Goal: Transaction & Acquisition: Download file/media

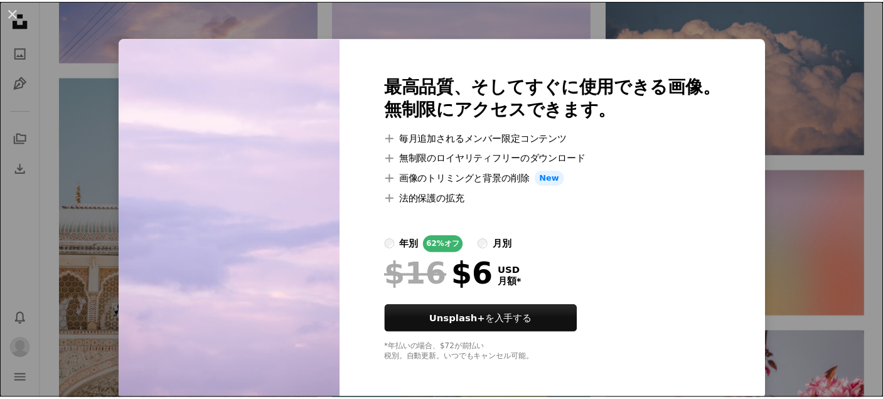
scroll to position [5, 0]
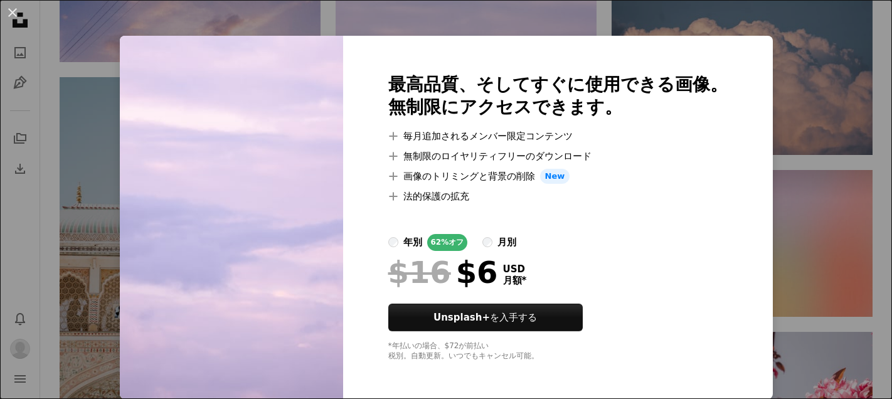
click at [781, 324] on div "An X shape 最高品質、そしてすぐに使用できる画像。 無制限にアクセスできます。 A plus sign 毎月追加されるメンバー限定コンテンツ A p…" at bounding box center [446, 199] width 892 height 399
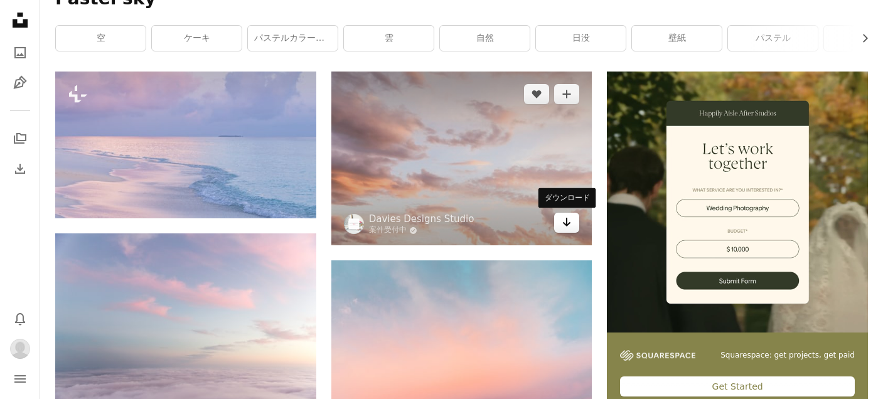
scroll to position [239, 0]
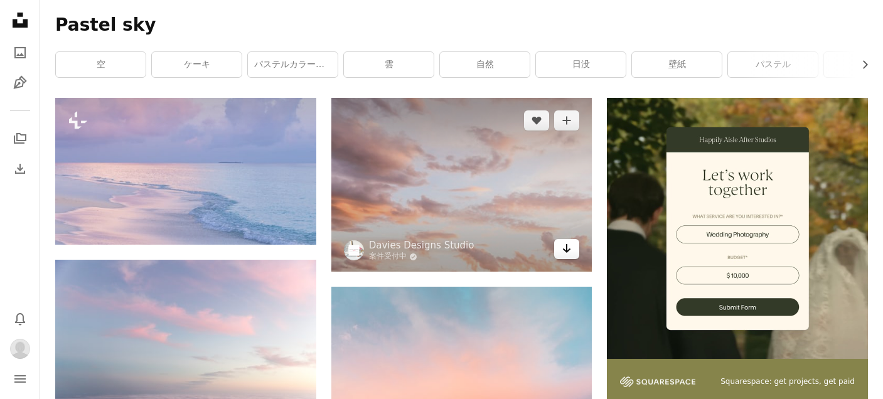
click at [573, 251] on link "Arrow pointing down" at bounding box center [566, 249] width 25 height 20
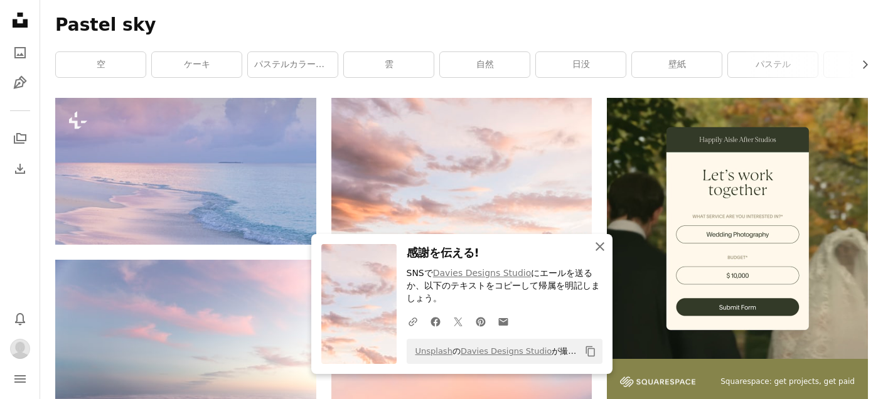
click at [599, 244] on icon "An X shape" at bounding box center [599, 246] width 15 height 15
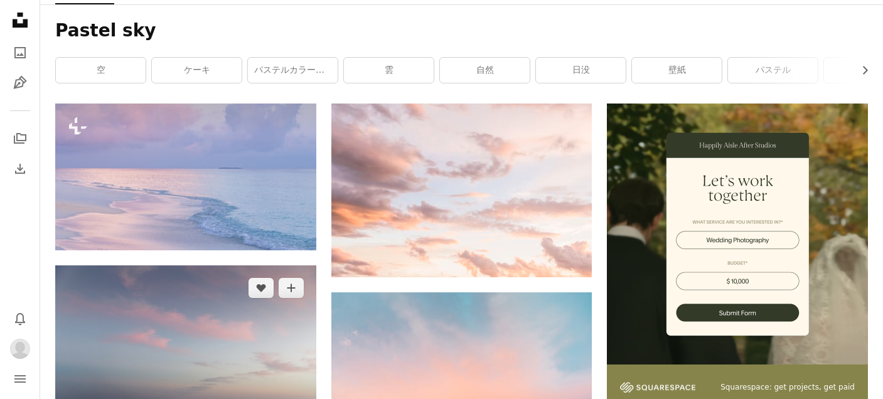
scroll to position [454, 0]
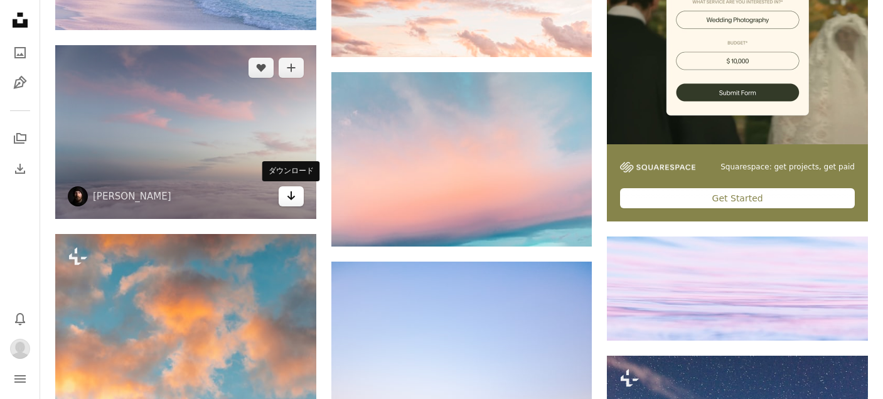
click at [292, 200] on icon "Arrow pointing down" at bounding box center [291, 195] width 10 height 15
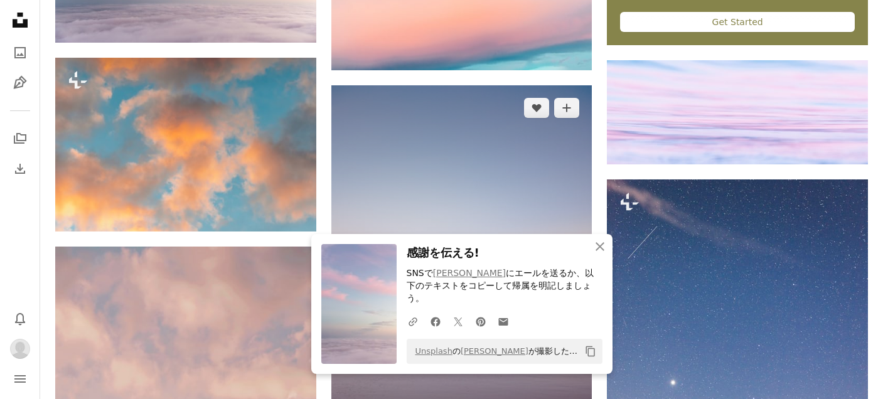
scroll to position [634, 0]
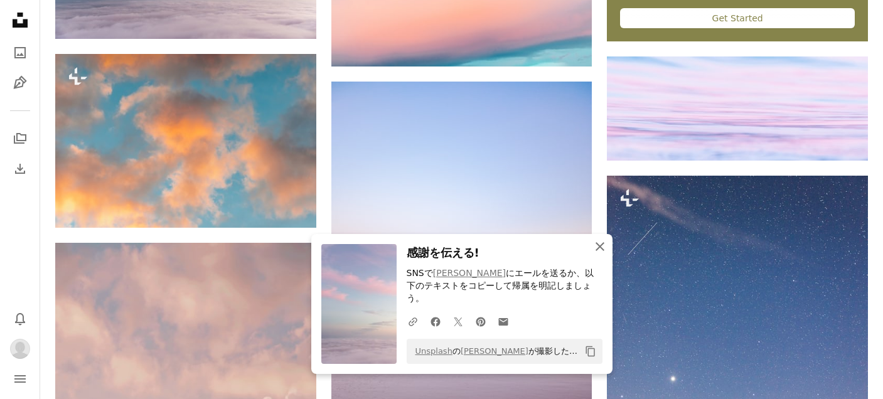
click at [599, 251] on icon "button" at bounding box center [600, 246] width 9 height 9
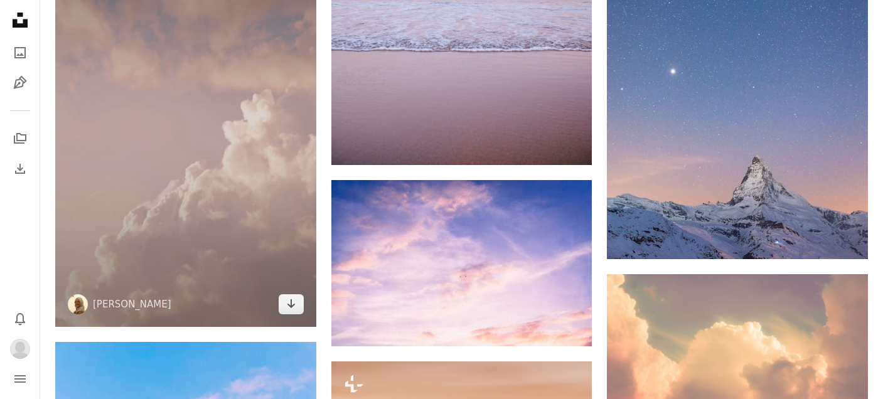
scroll to position [940, 0]
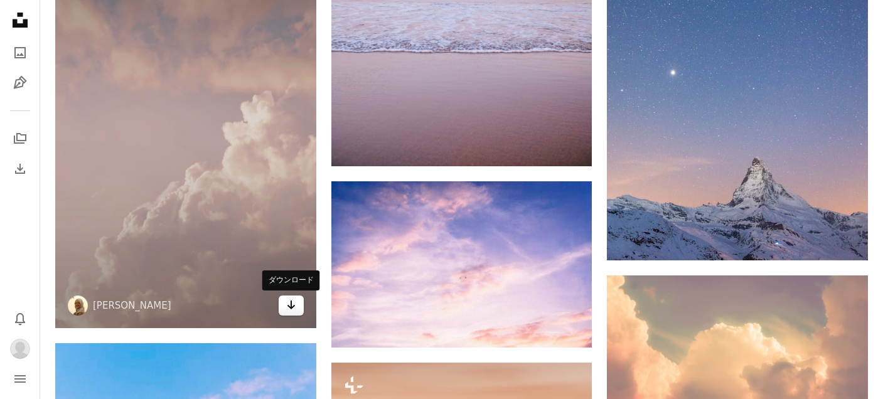
click at [292, 314] on link "Arrow pointing down" at bounding box center [291, 306] width 25 height 20
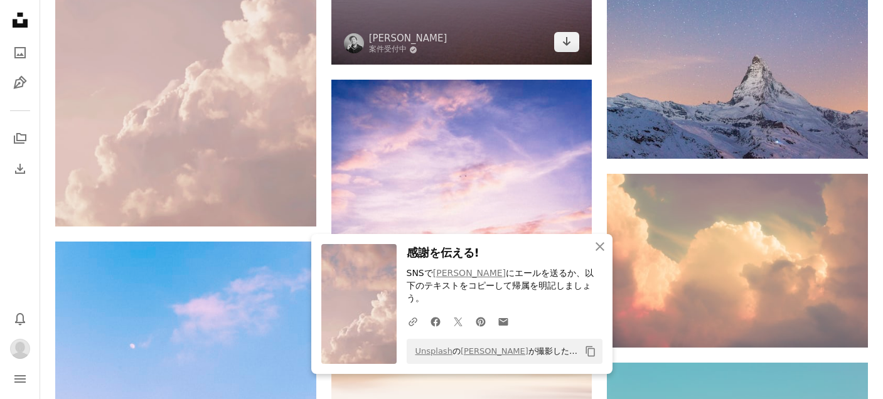
scroll to position [1169, 0]
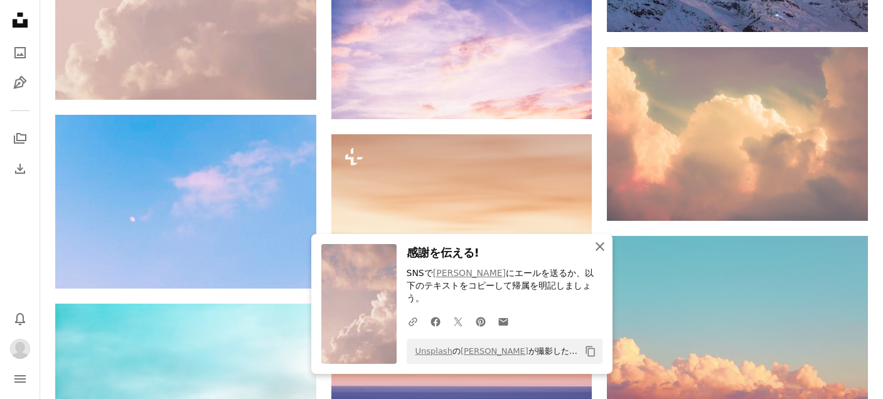
click at [601, 254] on icon "An X shape" at bounding box center [599, 246] width 15 height 15
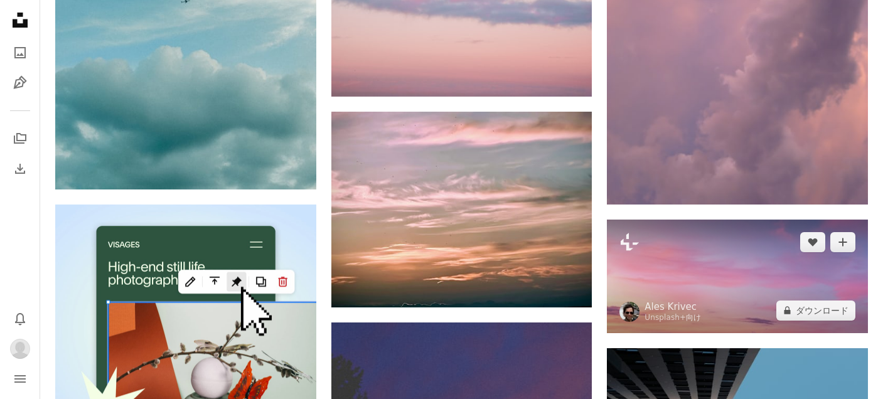
scroll to position [2383, 0]
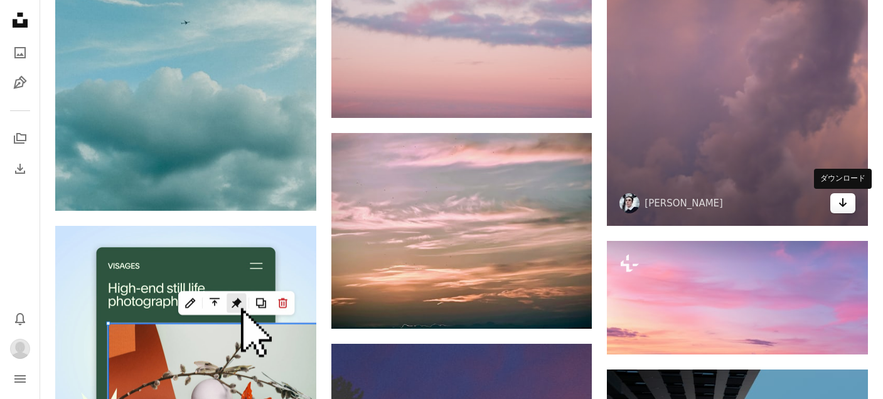
click at [844, 212] on link "Arrow pointing down" at bounding box center [842, 203] width 25 height 20
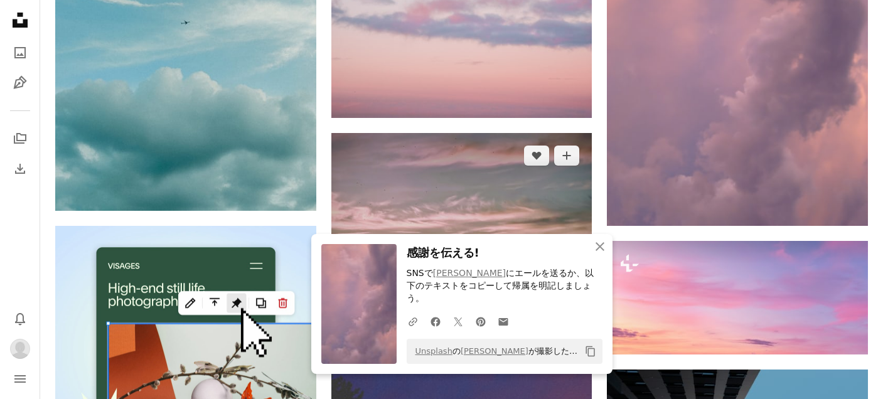
scroll to position [2494, 0]
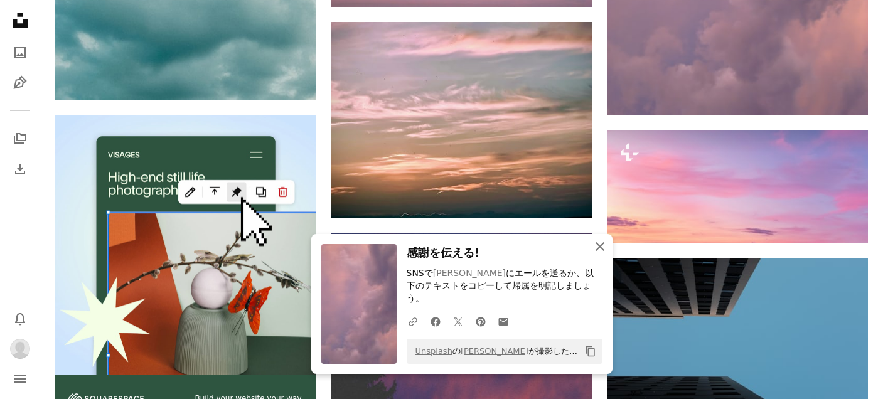
click at [606, 245] on icon "An X shape" at bounding box center [599, 246] width 15 height 15
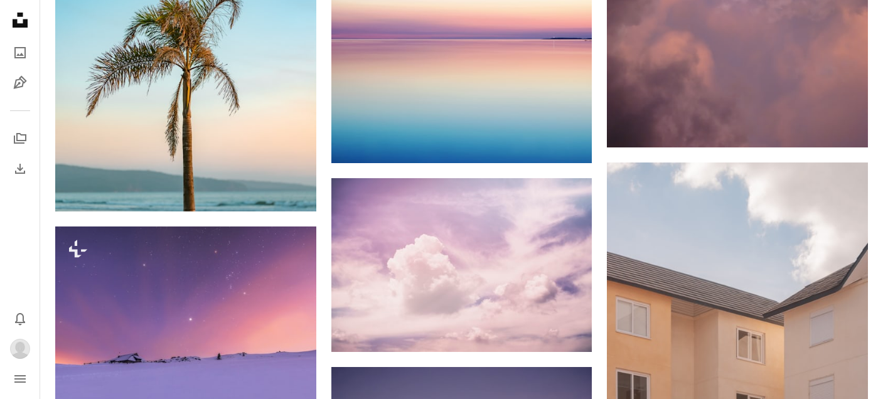
scroll to position [3141, 0]
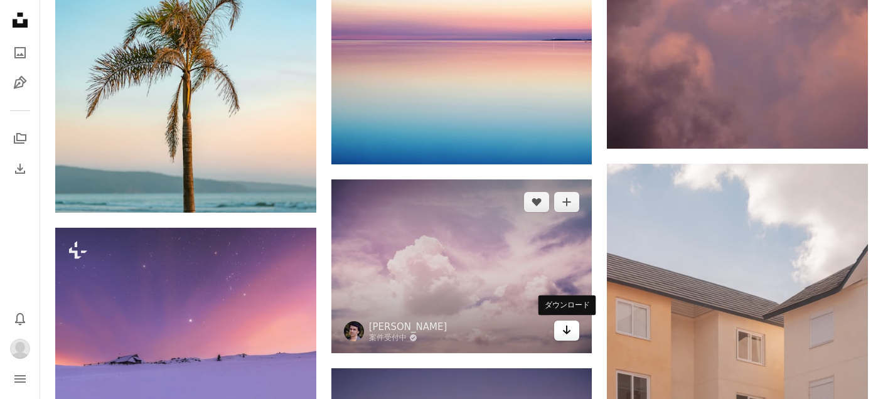
click at [566, 334] on icon "Arrow pointing down" at bounding box center [567, 330] width 10 height 15
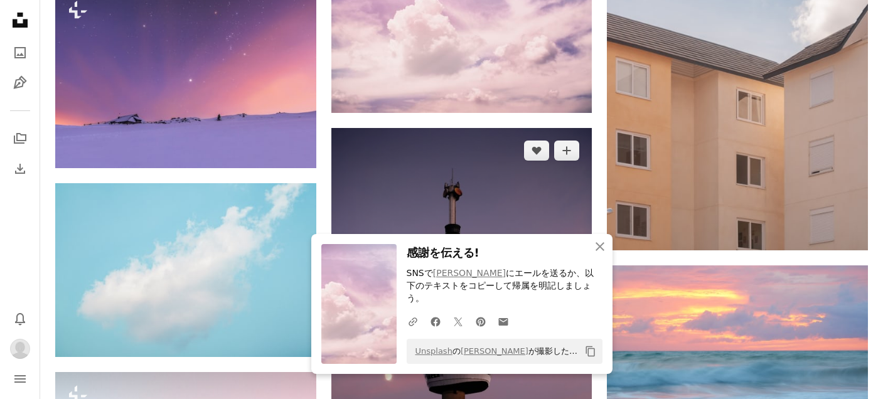
scroll to position [3384, 0]
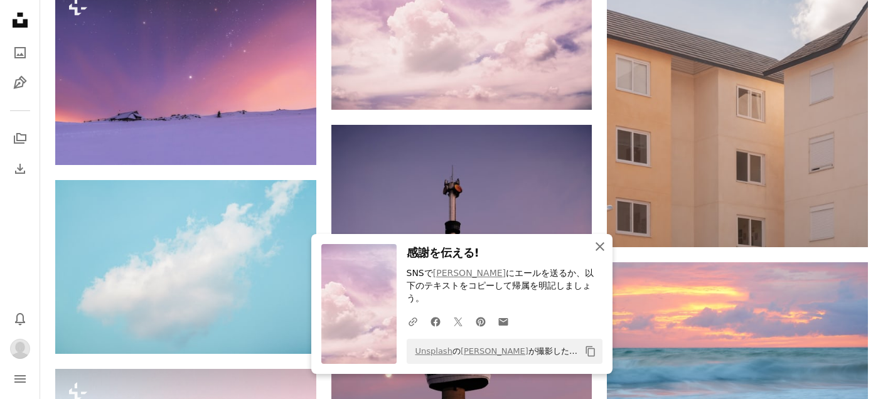
click at [597, 251] on icon "button" at bounding box center [600, 246] width 9 height 9
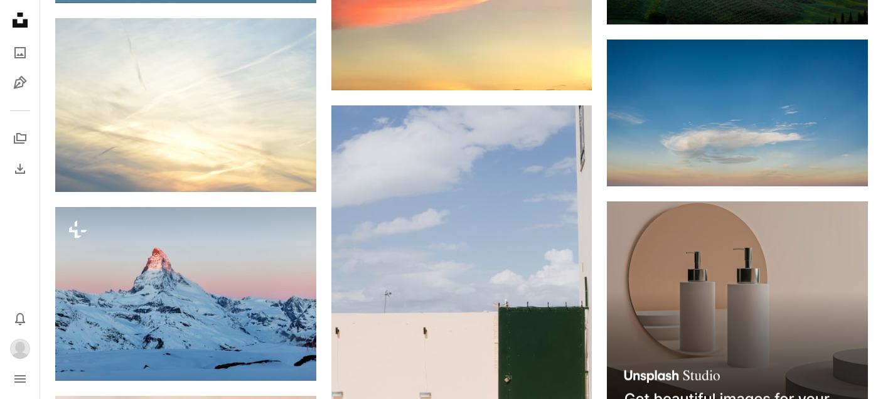
scroll to position [4121, 0]
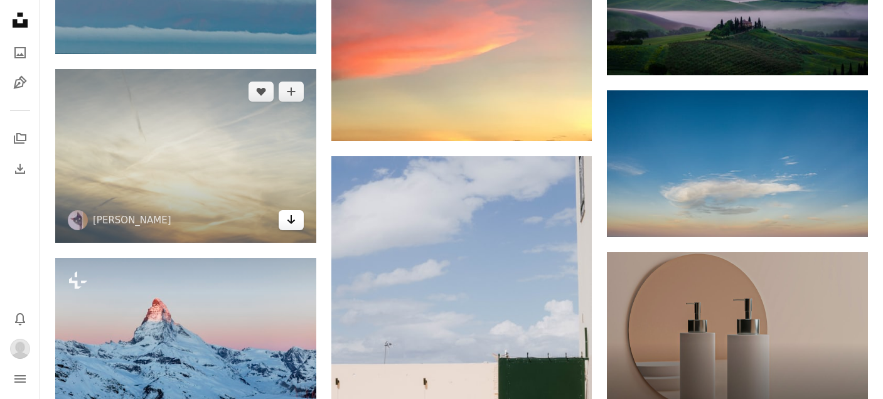
click at [297, 225] on link "Arrow pointing down" at bounding box center [291, 220] width 25 height 20
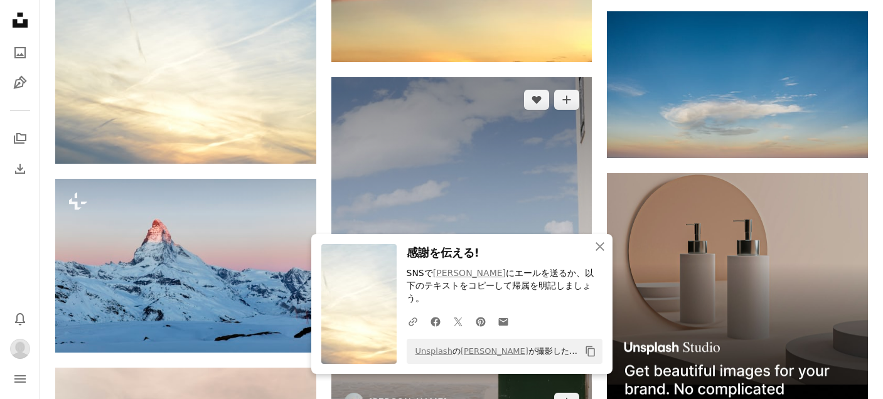
scroll to position [4202, 0]
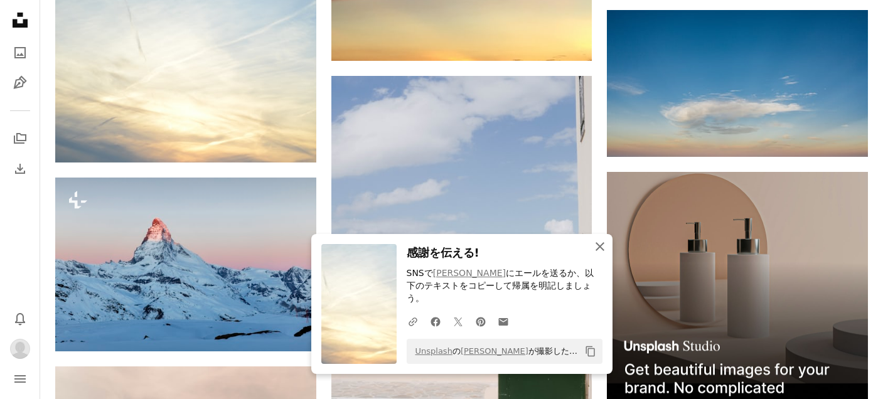
click at [601, 254] on icon "An X shape" at bounding box center [599, 246] width 15 height 15
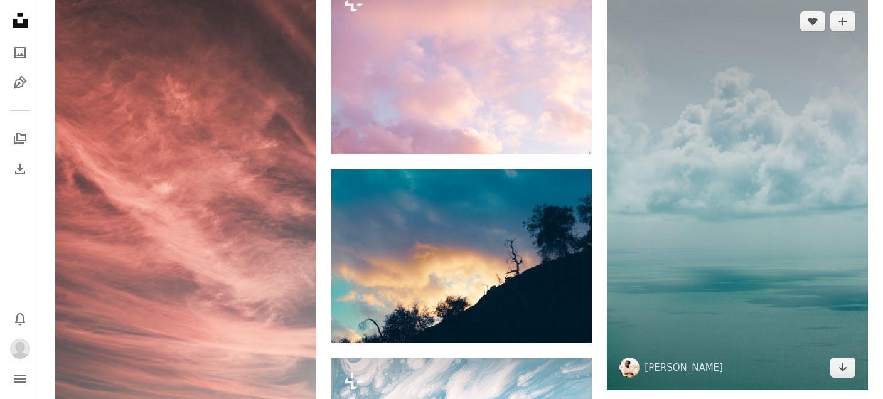
scroll to position [5512, 0]
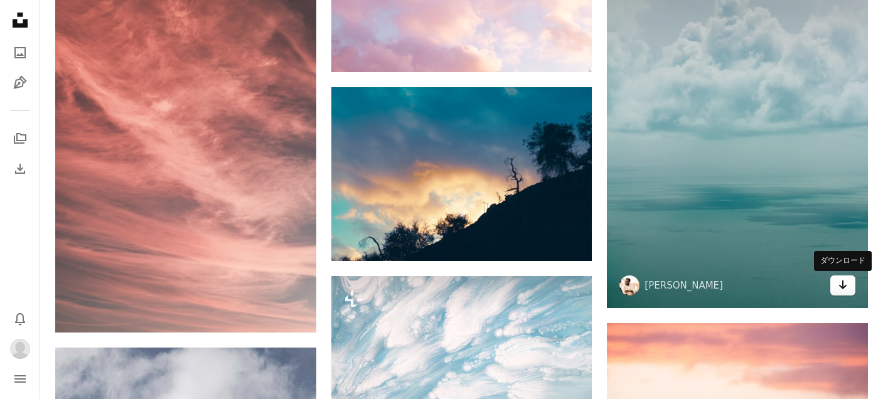
click at [842, 290] on icon "Arrow pointing down" at bounding box center [843, 284] width 10 height 15
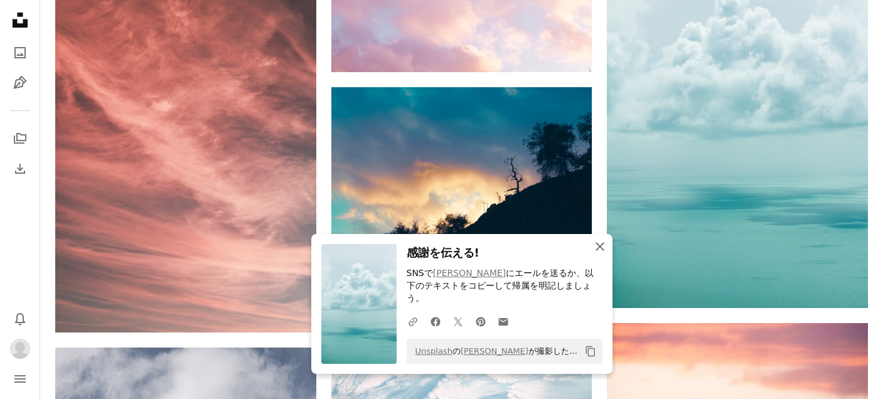
click at [601, 251] on icon "button" at bounding box center [600, 246] width 9 height 9
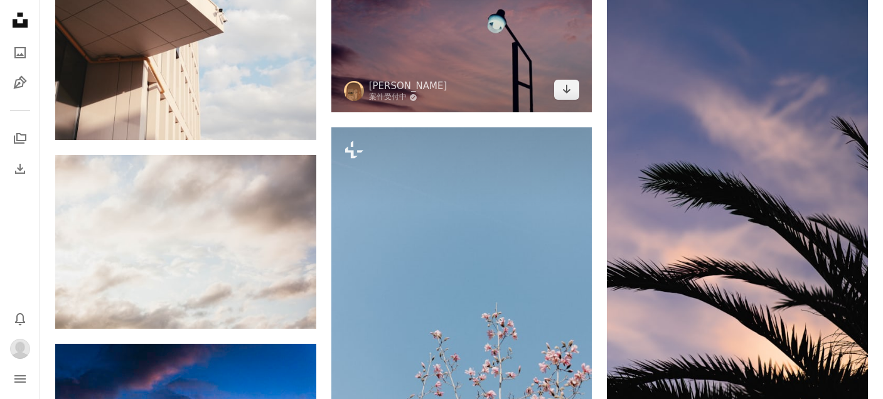
scroll to position [6287, 0]
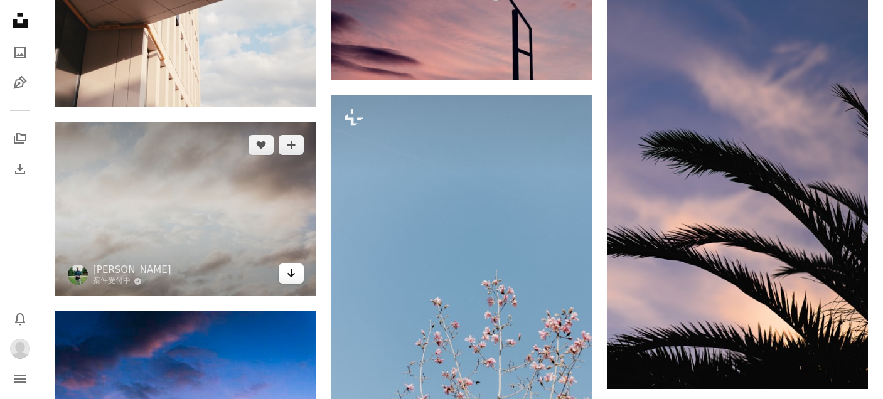
click at [289, 279] on icon "Arrow pointing down" at bounding box center [291, 272] width 10 height 15
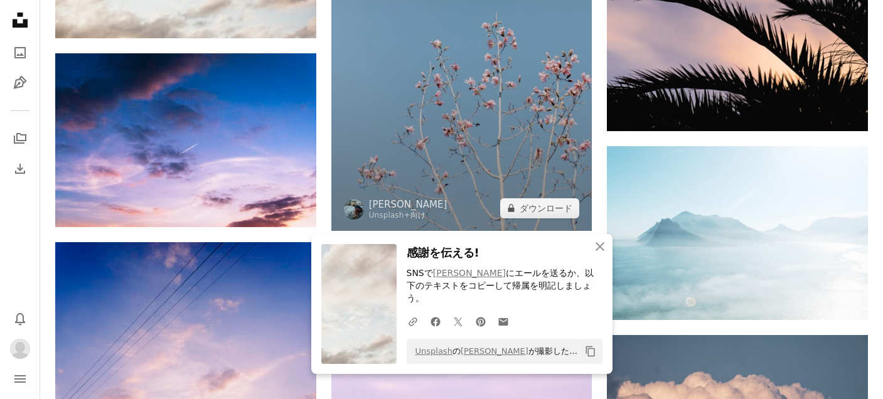
scroll to position [6653, 0]
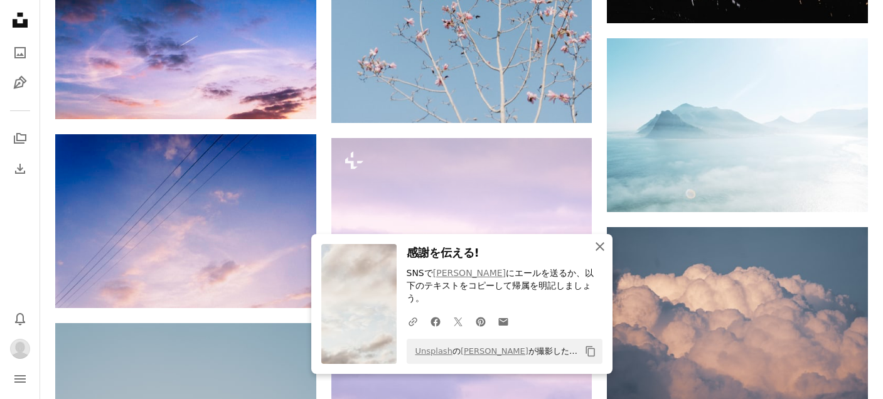
click at [595, 254] on icon "An X shape" at bounding box center [599, 246] width 15 height 15
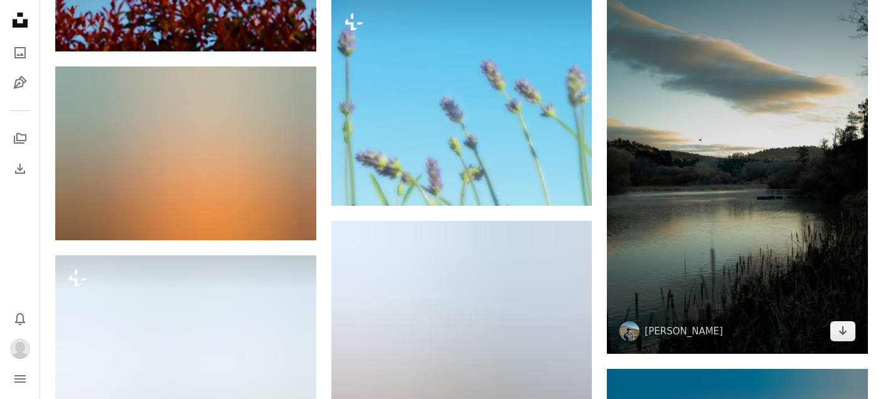
scroll to position [10531, 0]
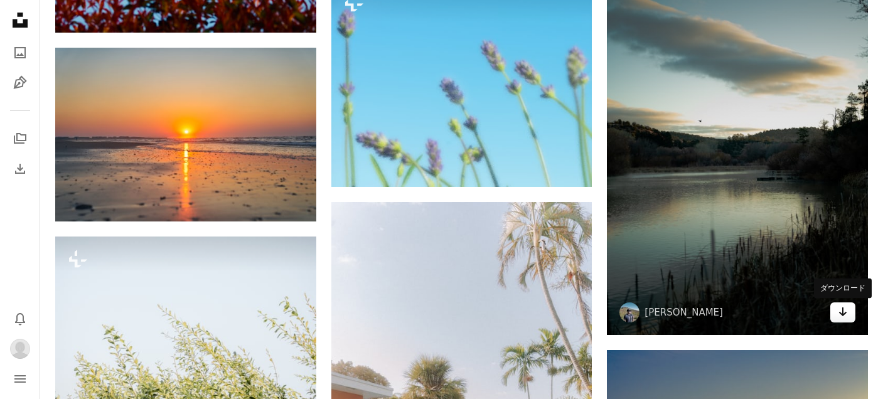
click at [845, 316] on icon "Arrow pointing down" at bounding box center [843, 311] width 10 height 15
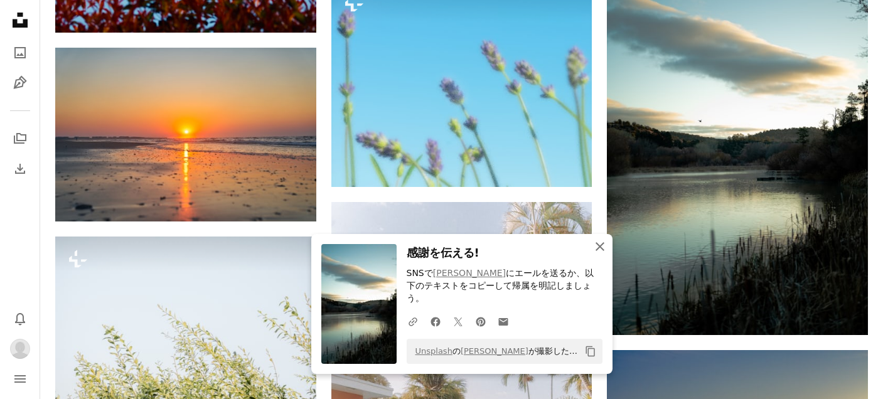
click at [601, 251] on icon "button" at bounding box center [600, 246] width 9 height 9
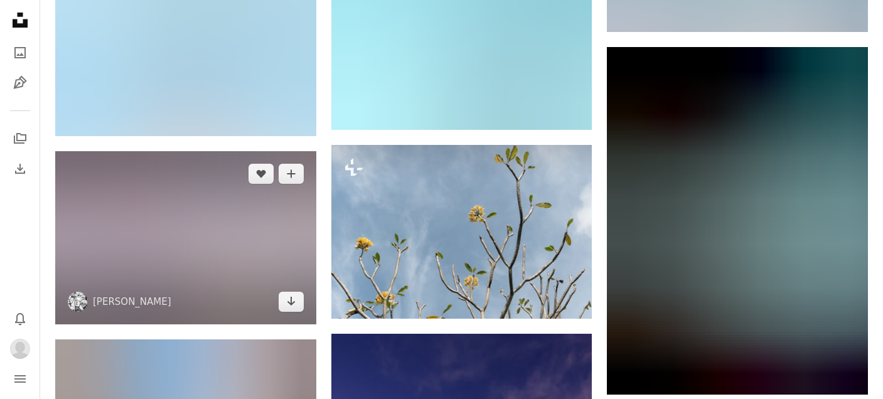
scroll to position [11402, 0]
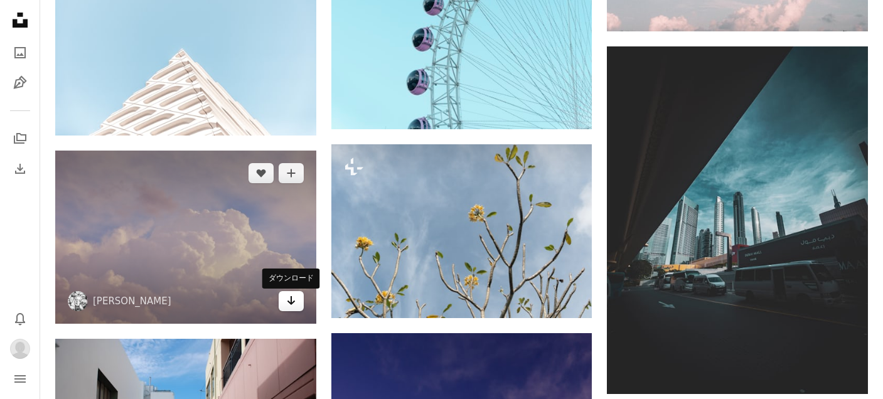
click at [301, 308] on link "Arrow pointing down" at bounding box center [291, 301] width 25 height 20
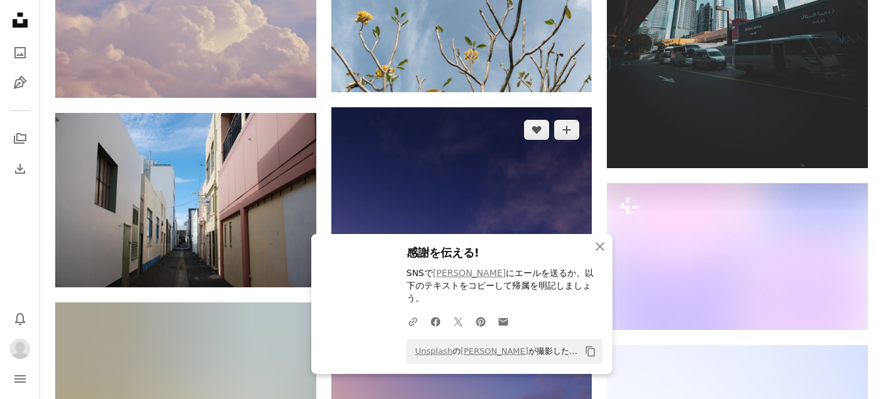
scroll to position [11729, 0]
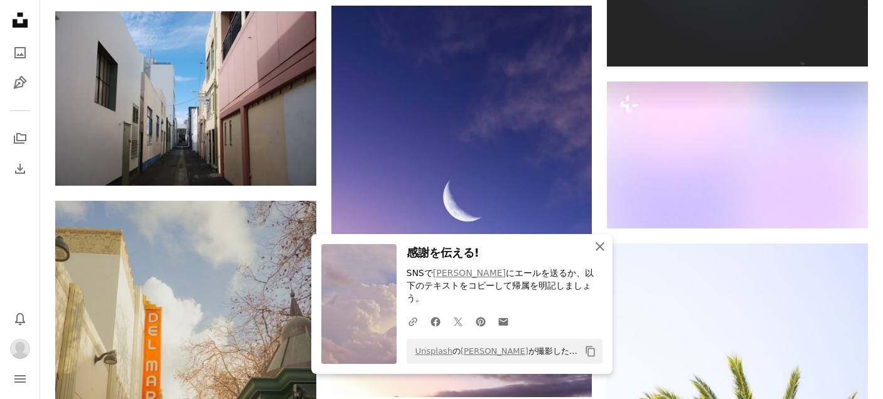
click at [595, 254] on icon "An X shape" at bounding box center [599, 246] width 15 height 15
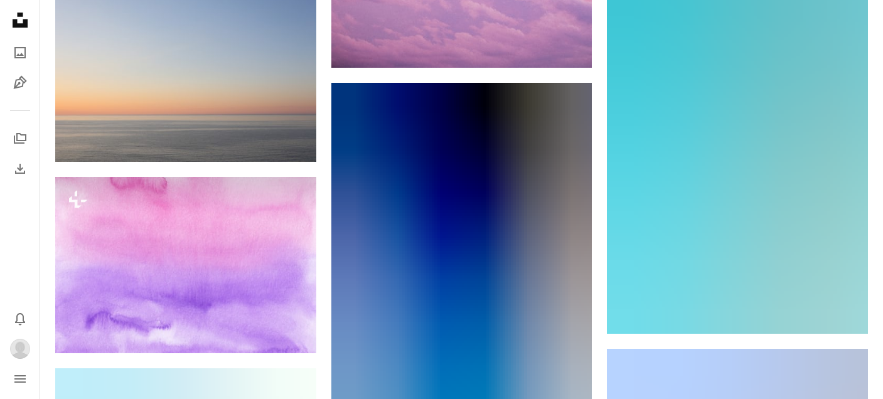
scroll to position [16658, 0]
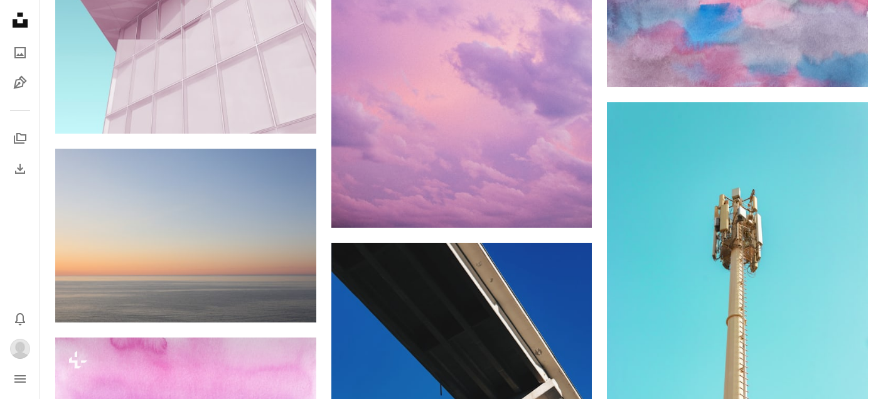
click at [18, 22] on icon "Unsplash logo Unsplash ホーム" at bounding box center [20, 20] width 25 height 25
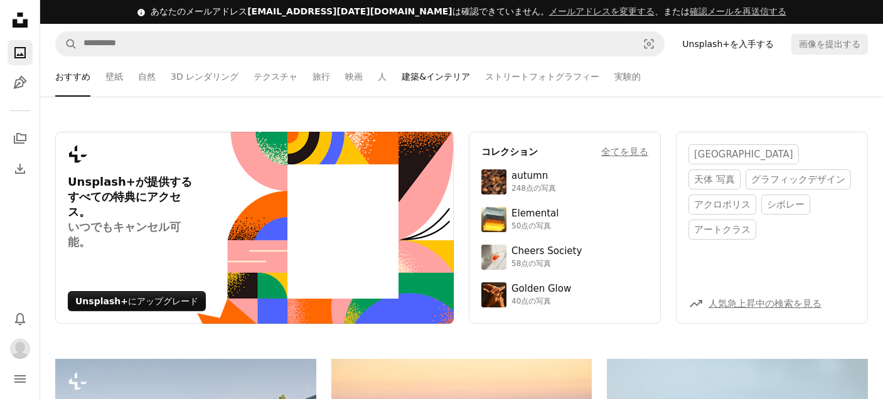
click at [419, 61] on link "建築&インテリア" at bounding box center [436, 76] width 68 height 40
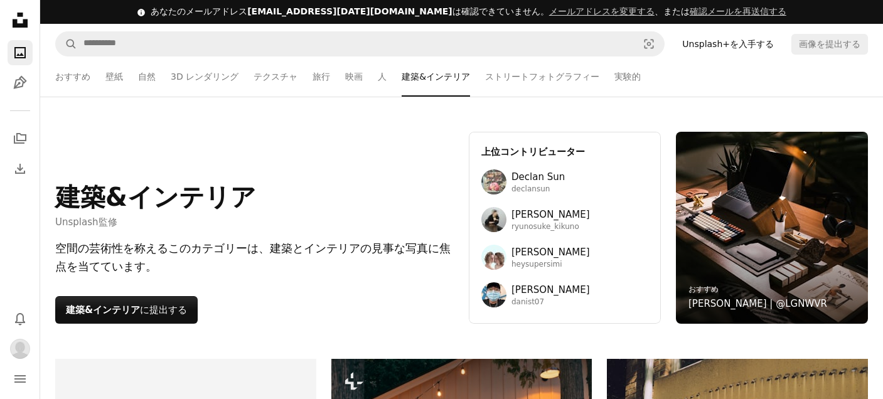
click at [18, 19] on icon "Unsplash logo Unsplash ホーム" at bounding box center [20, 20] width 25 height 25
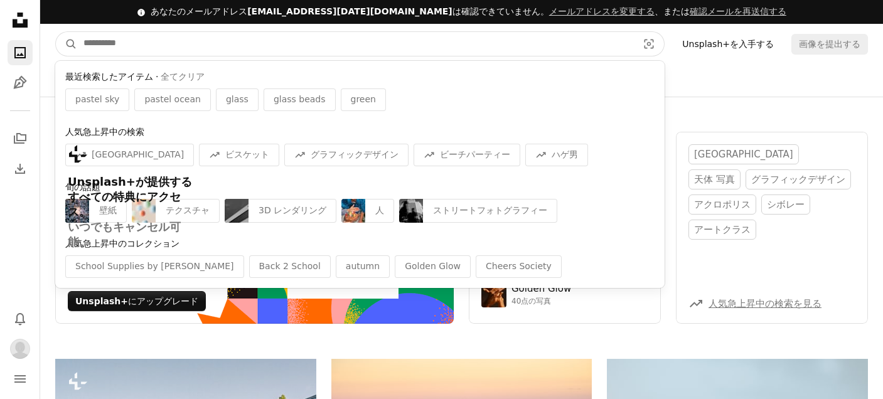
click at [120, 47] on input "サイト内でビジュアルを探す" at bounding box center [355, 44] width 557 height 24
paste input "*****"
type input "*****"
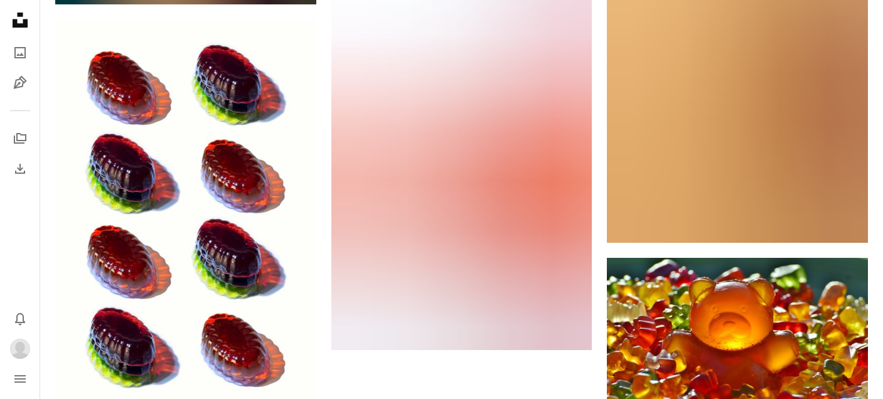
scroll to position [1964, 0]
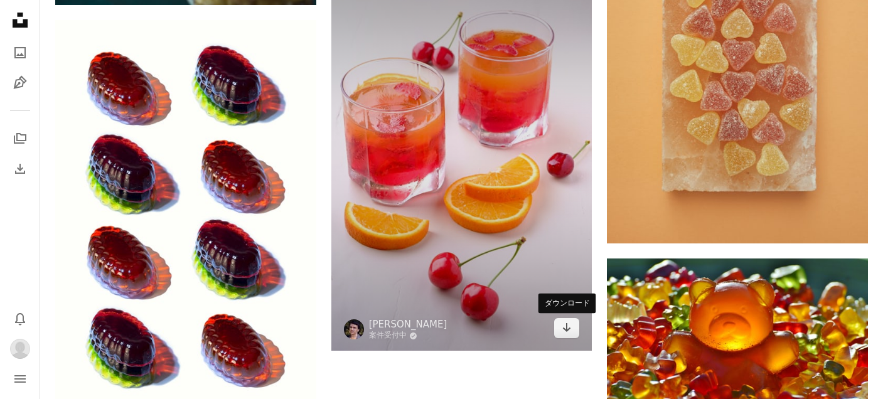
click at [550, 331] on img at bounding box center [461, 156] width 261 height 392
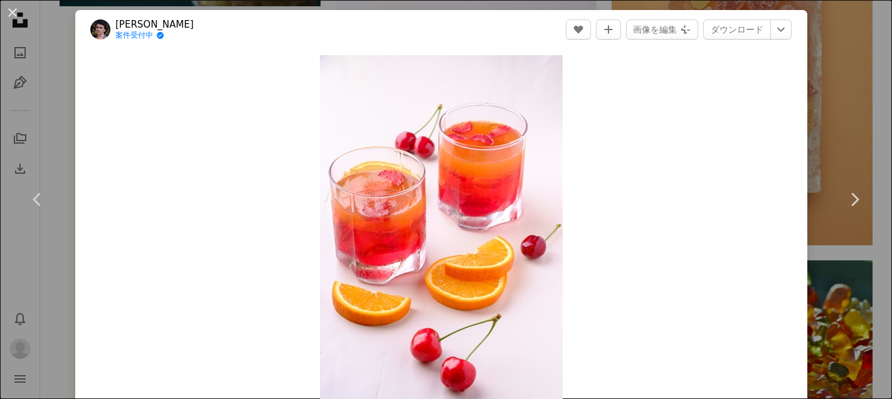
click at [835, 132] on div "An X shape Chevron left Chevron right [PERSON_NAME] 案件受付中 A checkmark inside of…" at bounding box center [446, 199] width 892 height 399
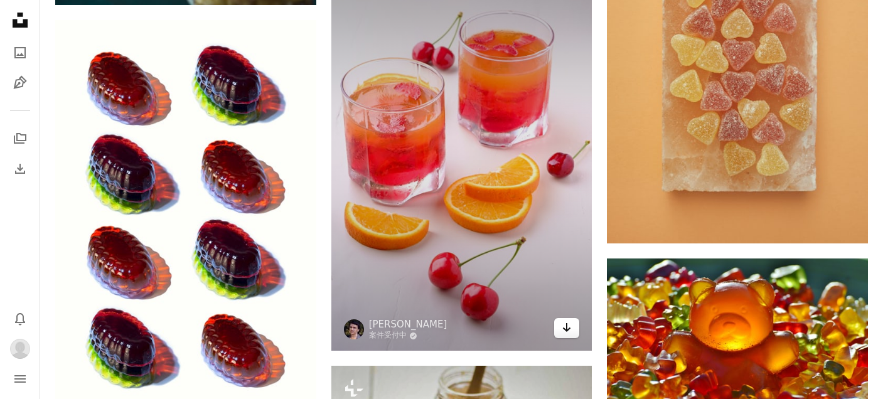
click at [572, 325] on link "Arrow pointing down" at bounding box center [566, 328] width 25 height 20
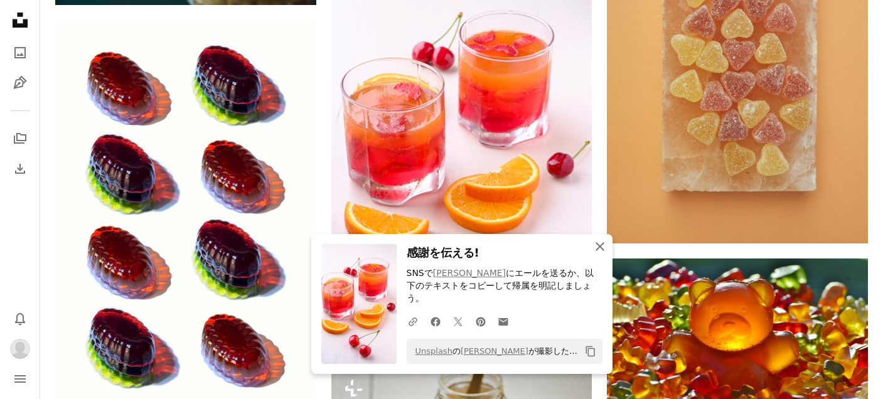
click at [595, 254] on icon "An X shape" at bounding box center [599, 246] width 15 height 15
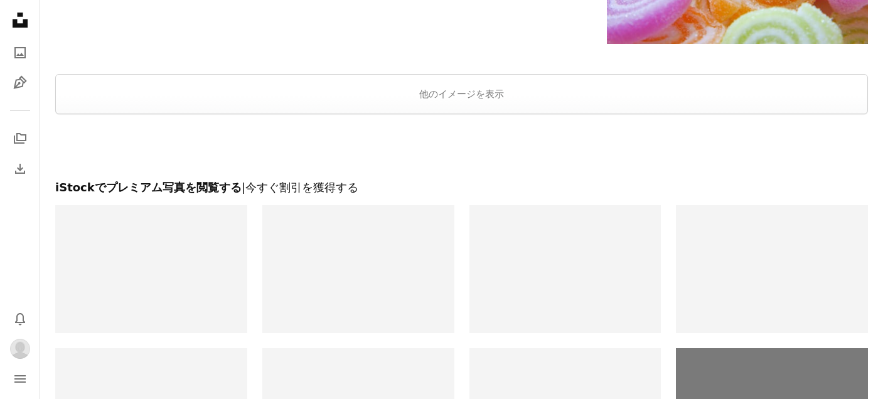
scroll to position [4466, 0]
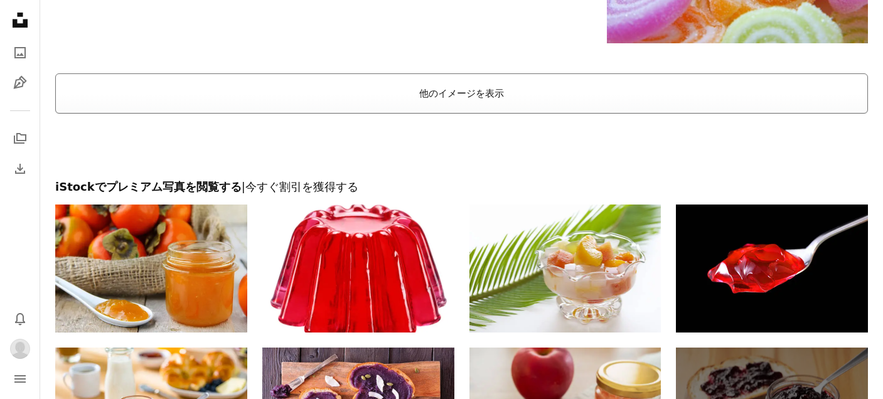
click at [584, 106] on button "他のイメージを表示" at bounding box center [461, 93] width 813 height 40
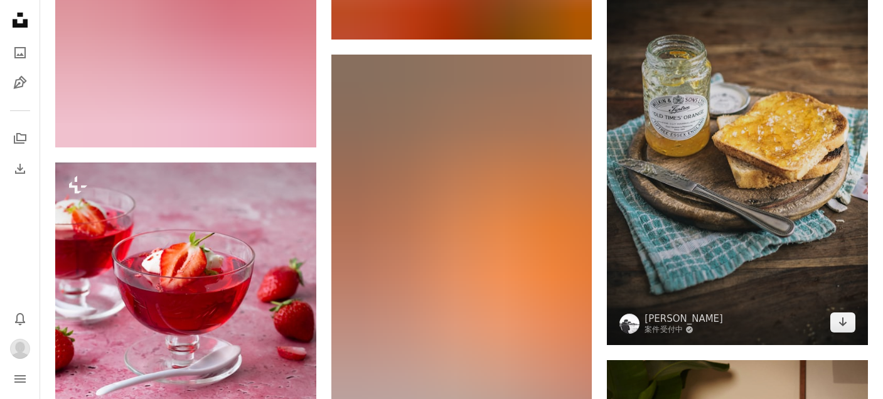
scroll to position [4554, 0]
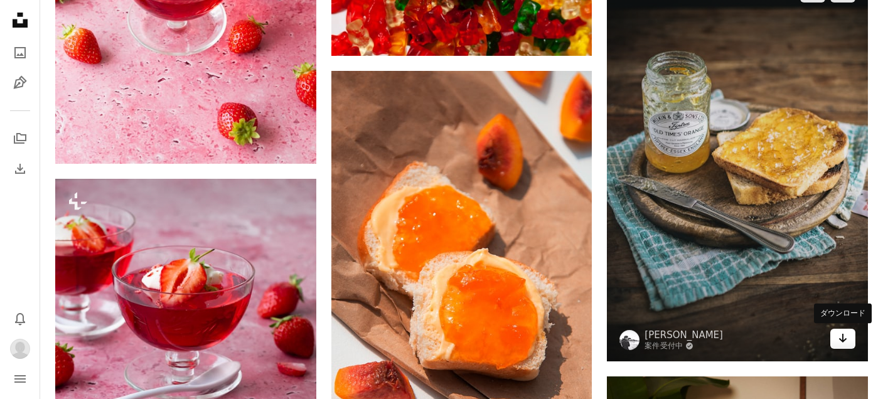
click at [852, 340] on link "Arrow pointing down" at bounding box center [842, 339] width 25 height 20
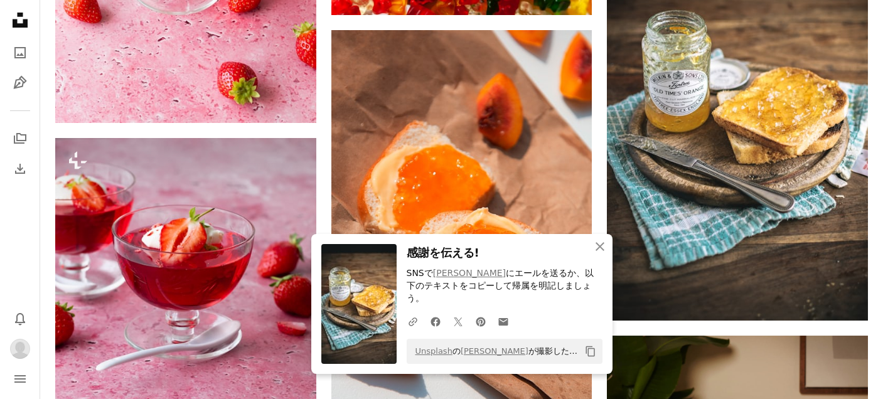
scroll to position [4771, 0]
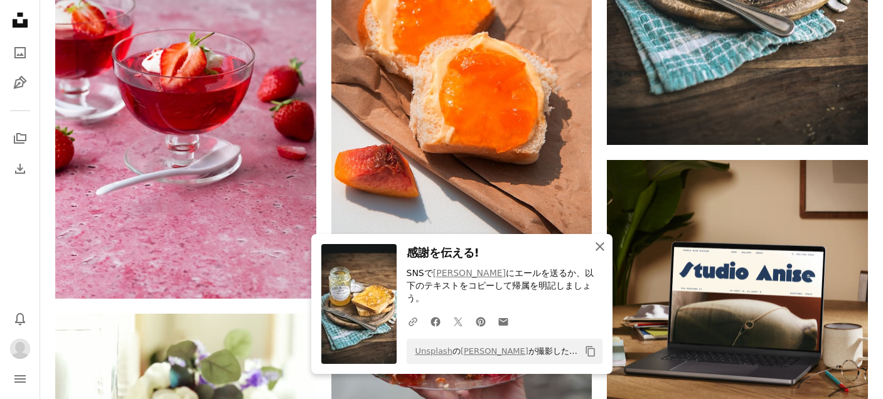
click at [604, 254] on icon "An X shape" at bounding box center [599, 246] width 15 height 15
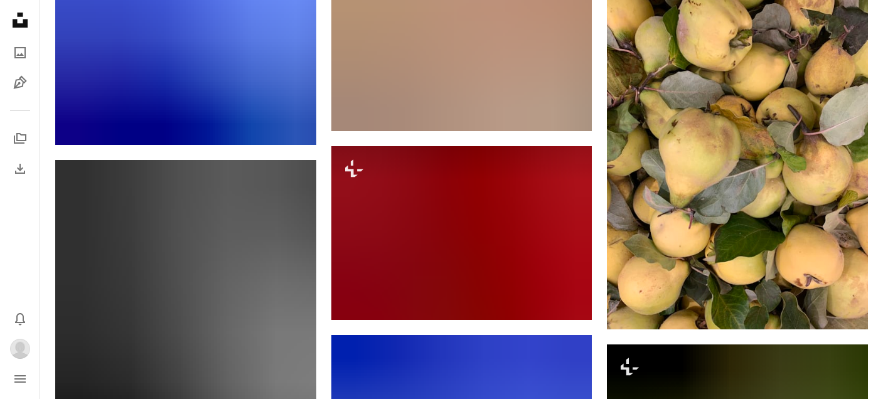
scroll to position [23917, 0]
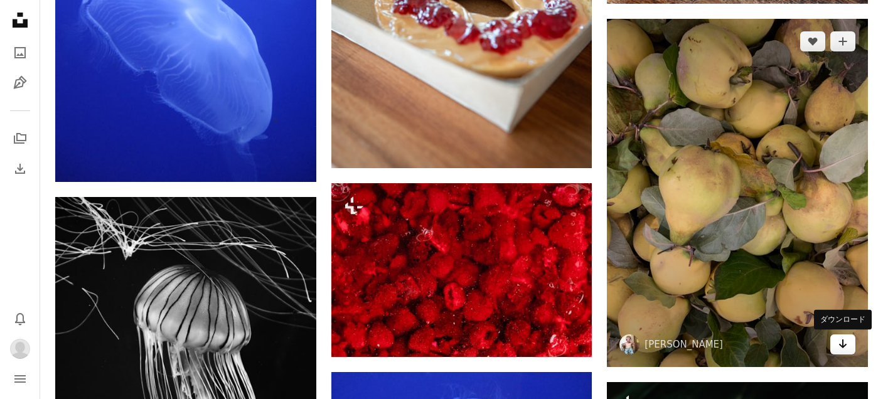
click at [842, 351] on icon "Arrow pointing down" at bounding box center [843, 343] width 10 height 15
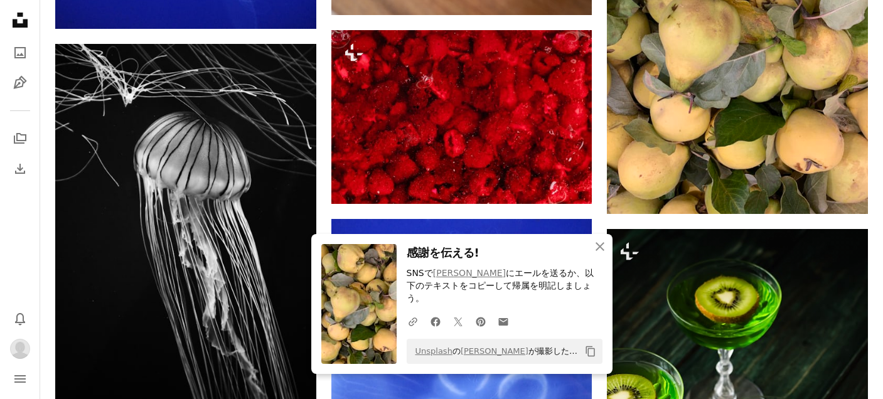
scroll to position [24086, 0]
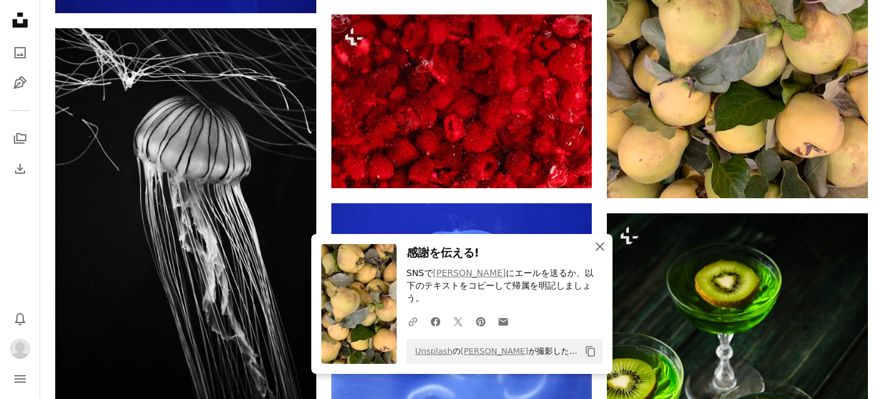
click at [596, 254] on icon "An X shape" at bounding box center [599, 246] width 15 height 15
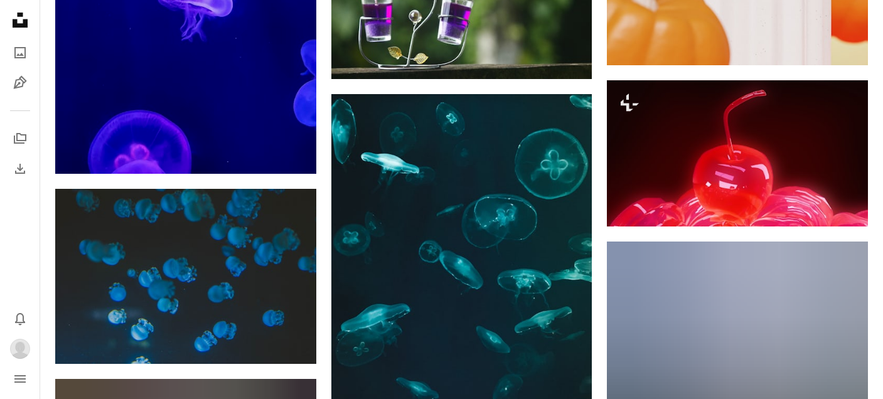
scroll to position [28318, 0]
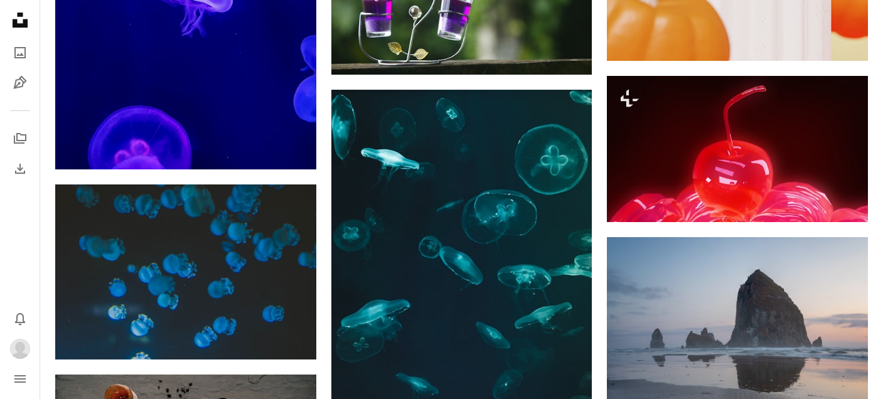
click at [17, 22] on icon "Unsplash logo Unsplash ホーム" at bounding box center [20, 20] width 25 height 25
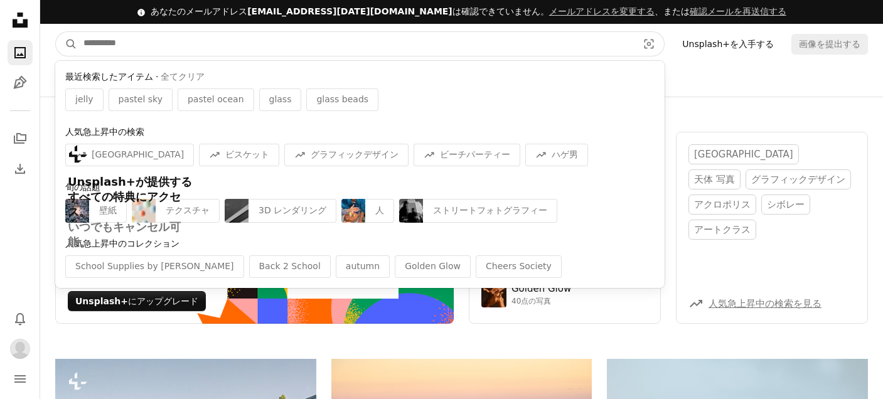
click at [101, 43] on input "サイト内でビジュアルを探す" at bounding box center [355, 44] width 557 height 24
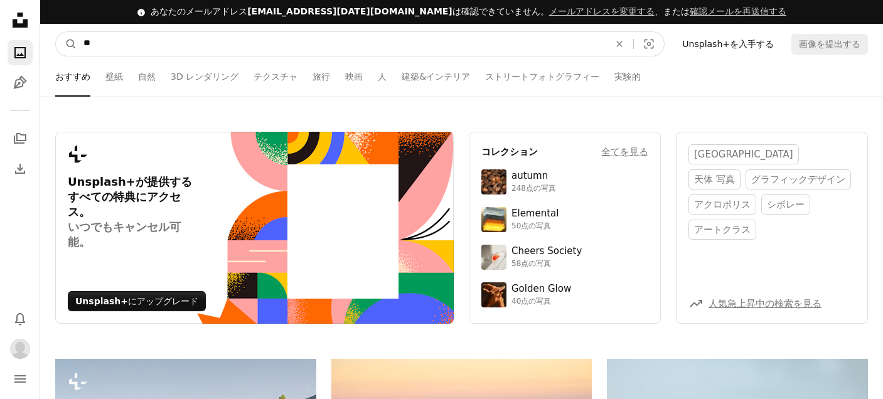
type input "*"
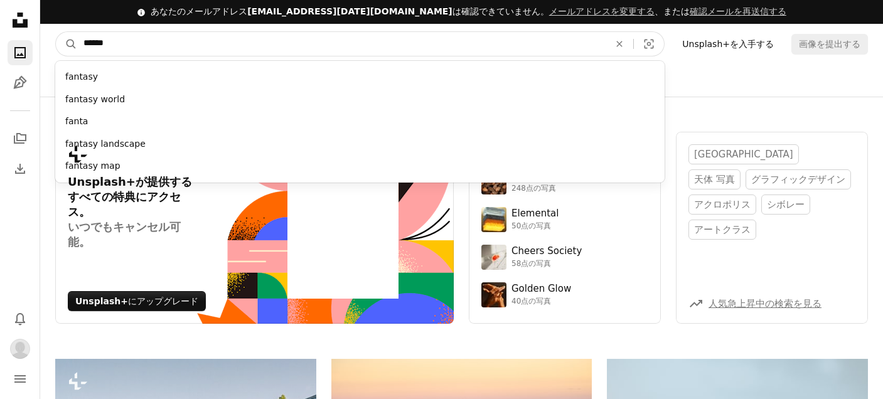
type input "*******"
click button "A magnifying glass" at bounding box center [66, 44] width 21 height 24
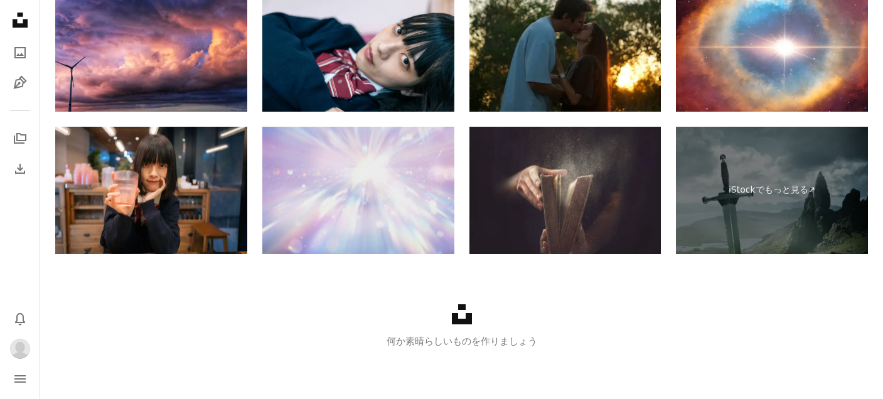
scroll to position [2358, 0]
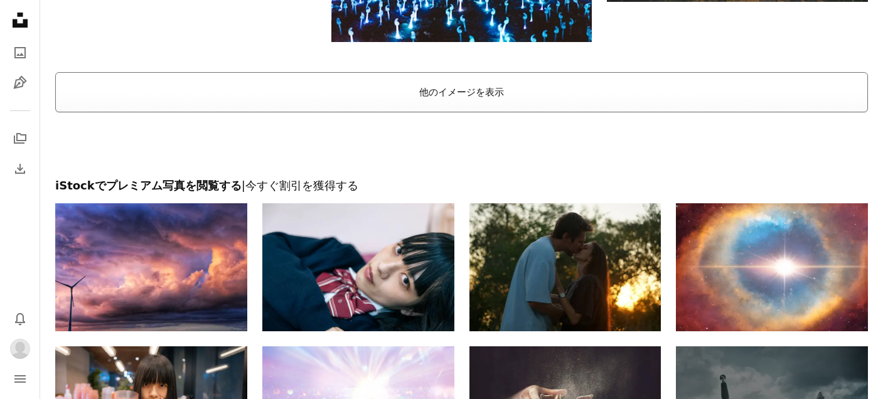
click at [379, 98] on button "他のイメージを表示" at bounding box center [461, 92] width 813 height 40
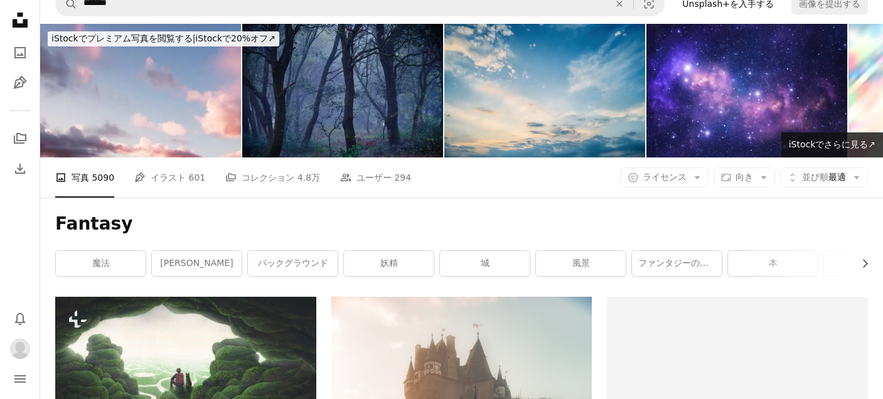
scroll to position [0, 0]
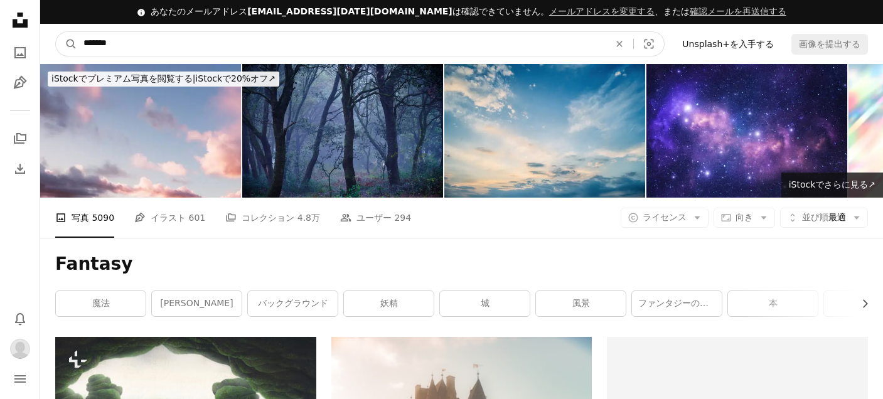
click at [123, 41] on input "*******" at bounding box center [341, 44] width 528 height 24
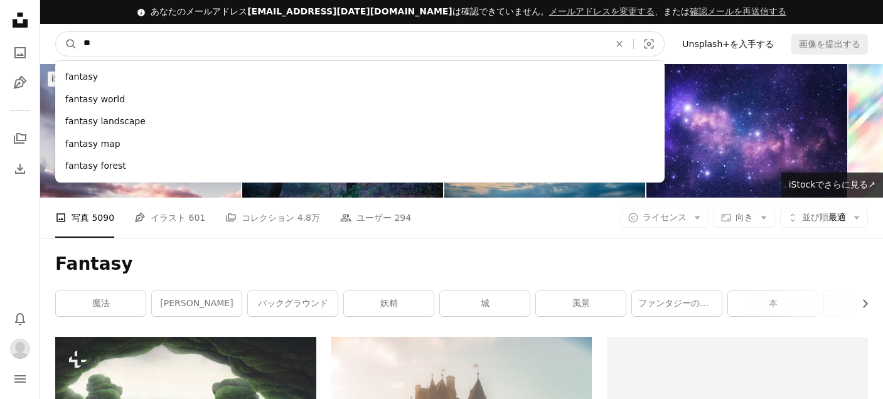
type input "*"
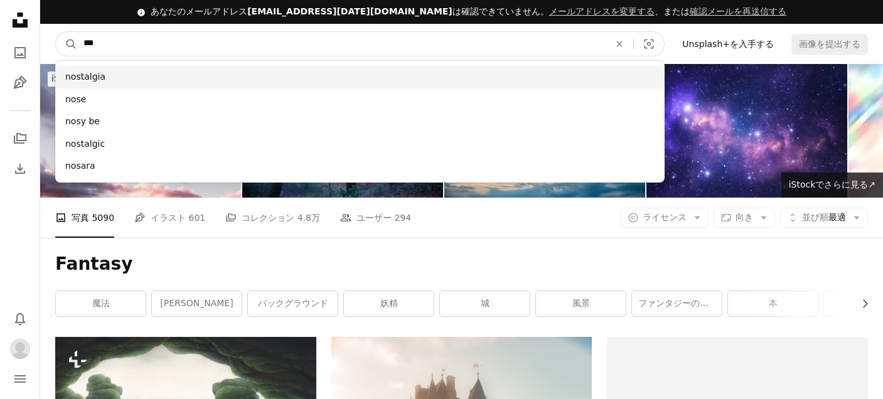
type input "***"
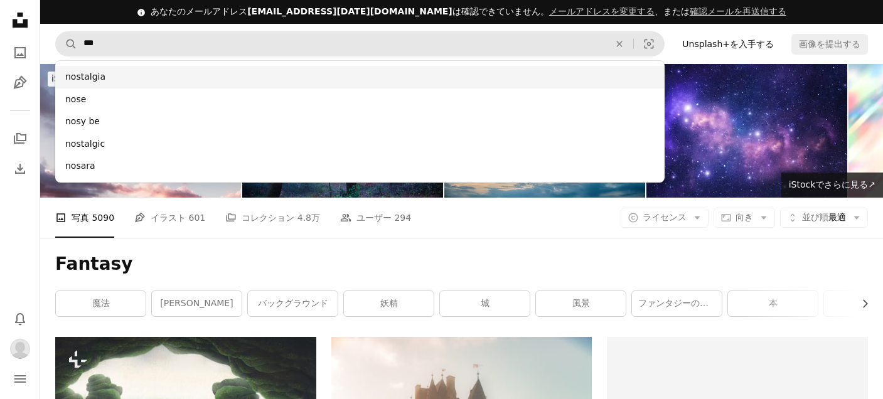
click at [110, 78] on div "nostalgia" at bounding box center [359, 77] width 609 height 23
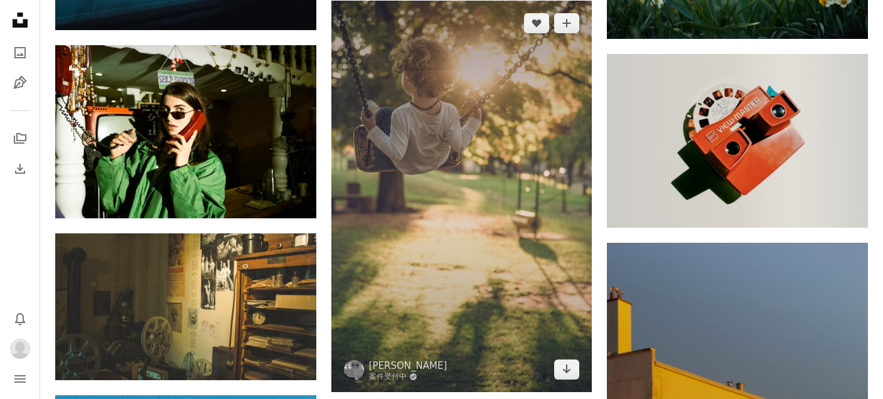
scroll to position [3789, 0]
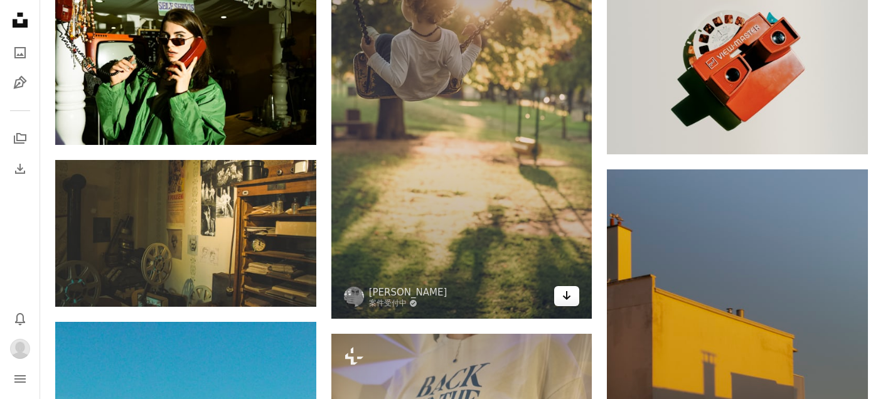
click at [570, 292] on icon "Arrow pointing down" at bounding box center [567, 295] width 10 height 15
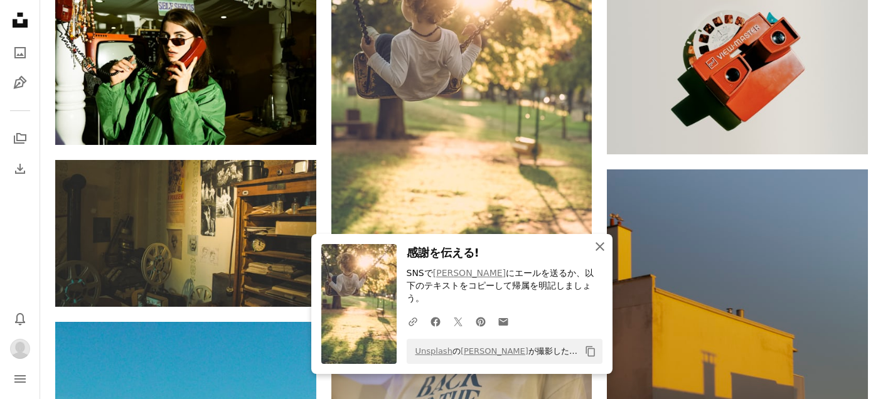
click at [599, 254] on icon "An X shape" at bounding box center [599, 246] width 15 height 15
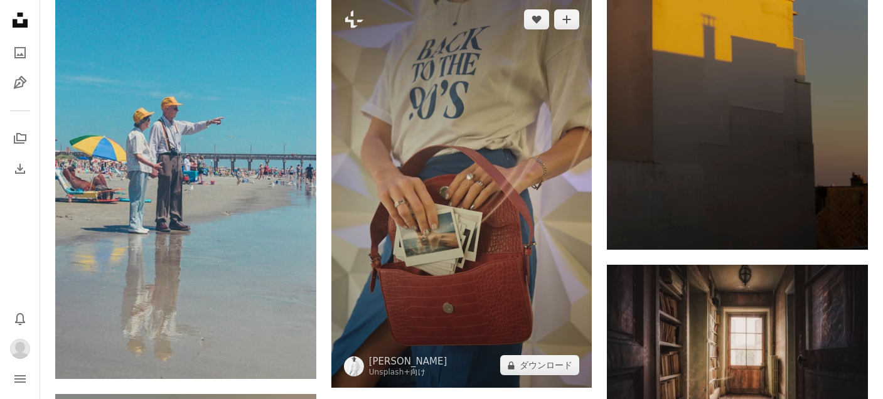
scroll to position [4126, 0]
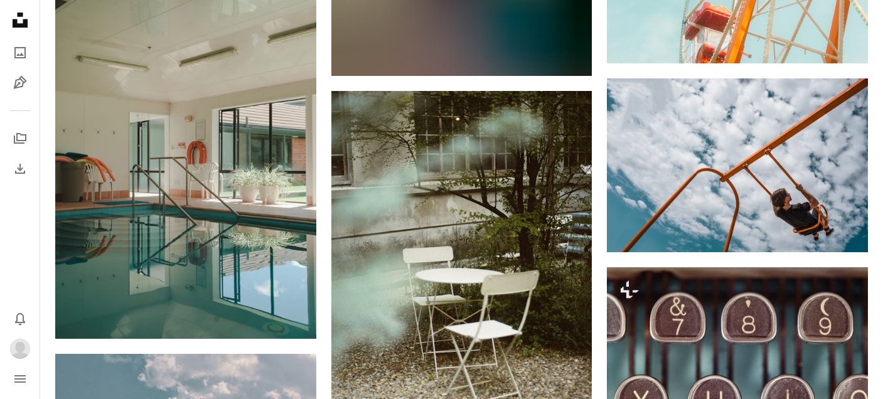
scroll to position [7886, 0]
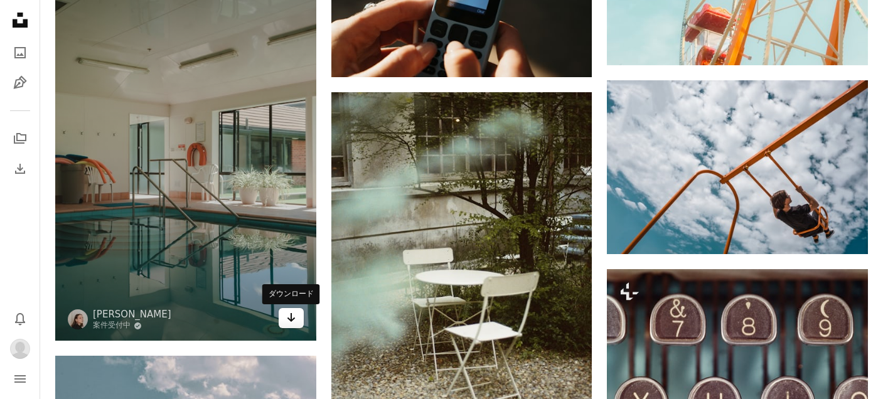
click at [286, 318] on icon "Arrow pointing down" at bounding box center [291, 317] width 10 height 15
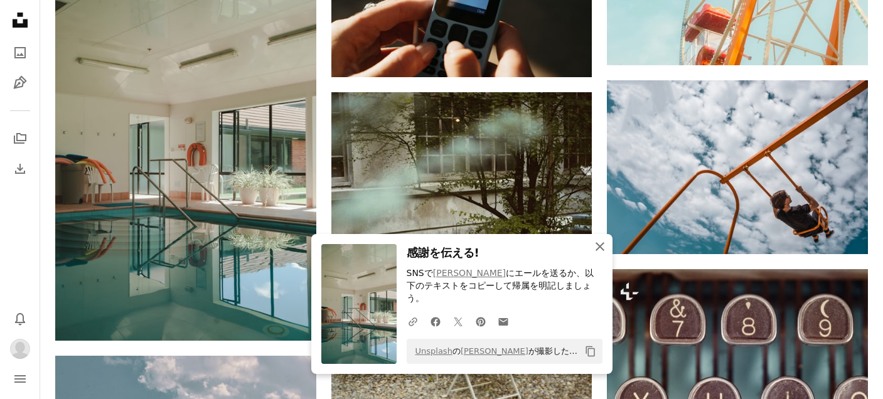
click at [601, 254] on icon "An X shape" at bounding box center [599, 246] width 15 height 15
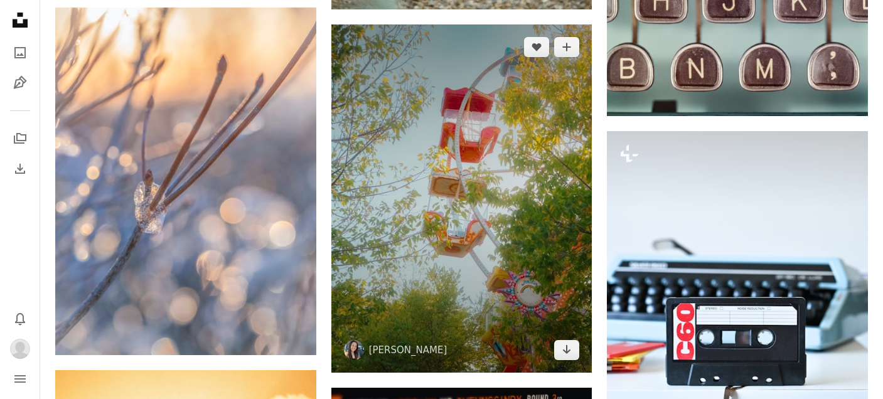
scroll to position [8361, 0]
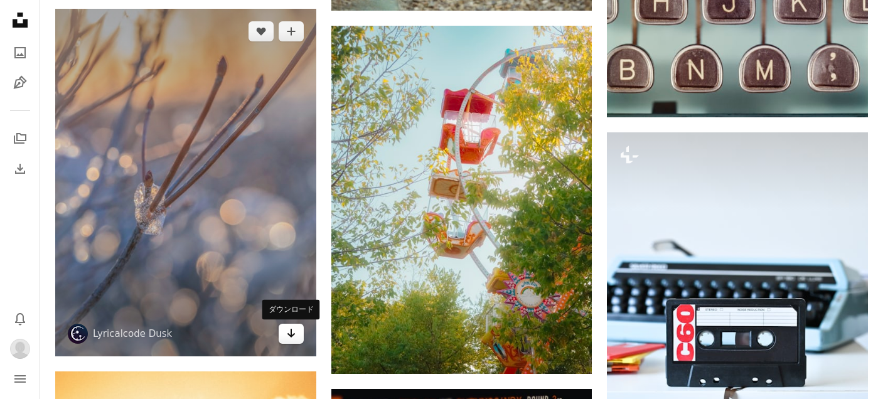
click at [292, 334] on icon "Arrow pointing down" at bounding box center [291, 333] width 10 height 15
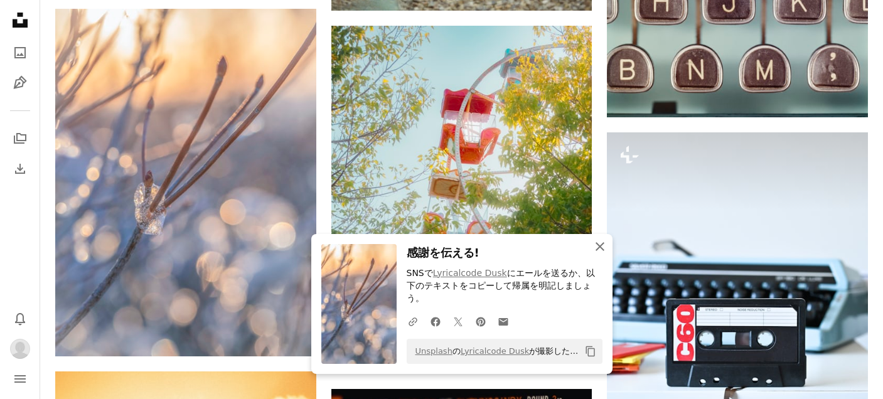
click at [599, 254] on icon "An X shape" at bounding box center [599, 246] width 15 height 15
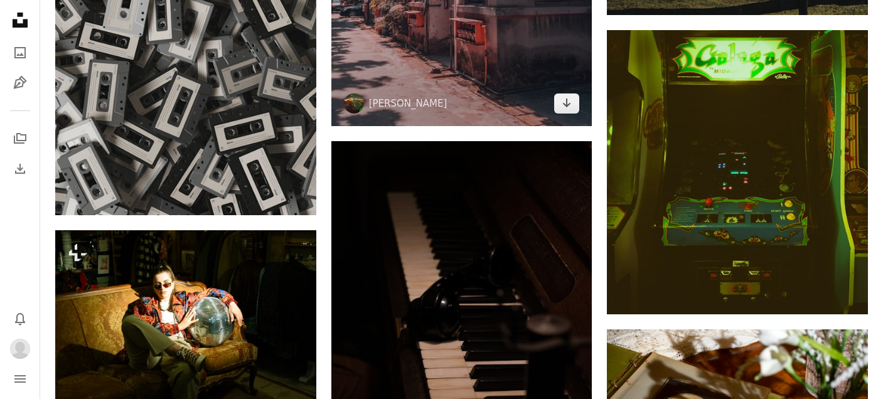
scroll to position [10360, 0]
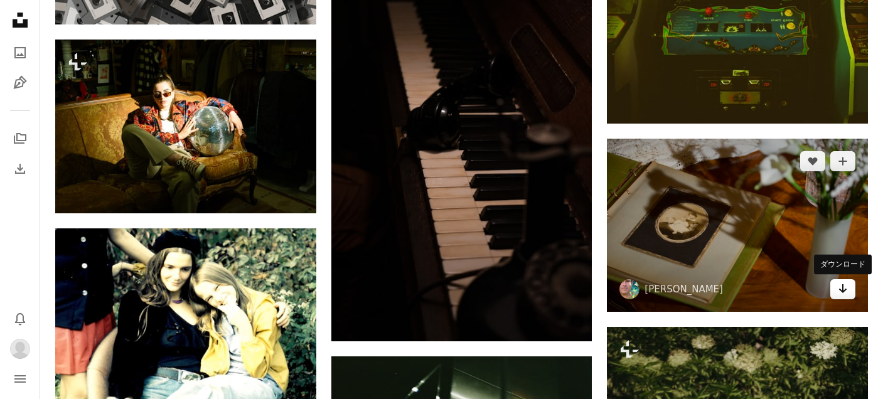
click at [841, 296] on icon "Arrow pointing down" at bounding box center [843, 288] width 10 height 15
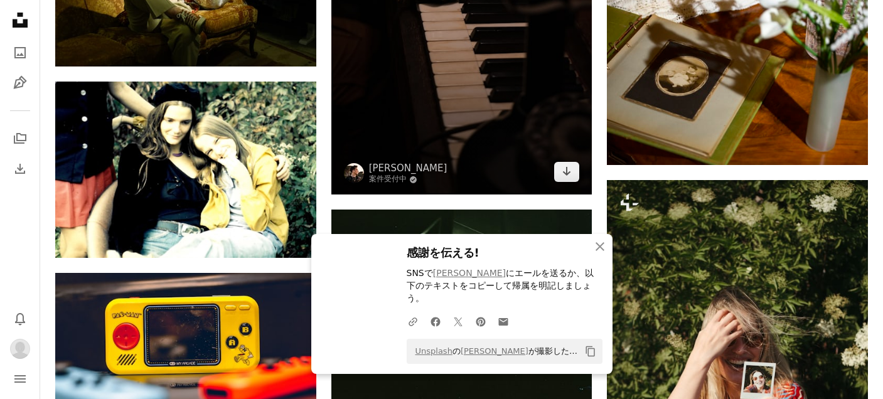
scroll to position [10623, 0]
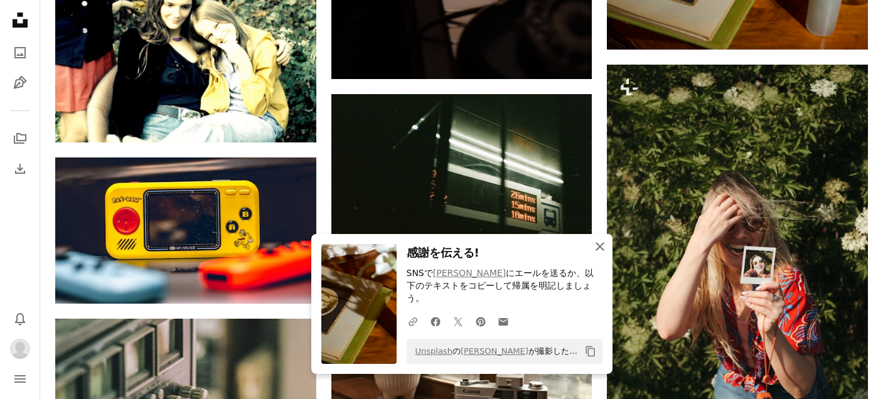
click at [596, 254] on icon "An X shape" at bounding box center [599, 246] width 15 height 15
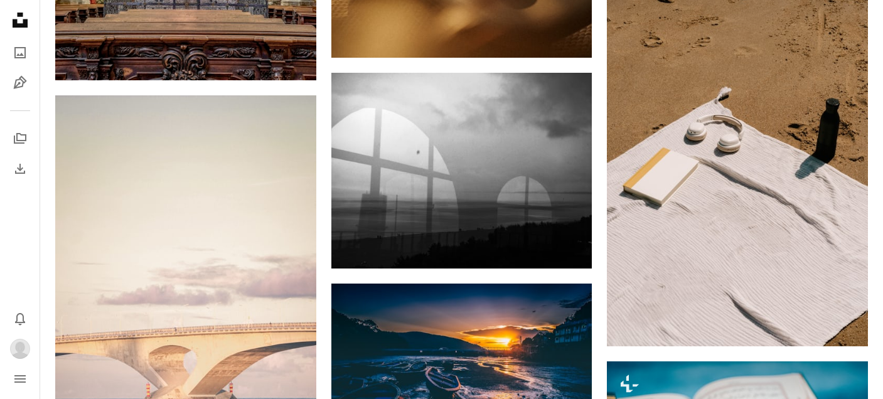
scroll to position [0, 0]
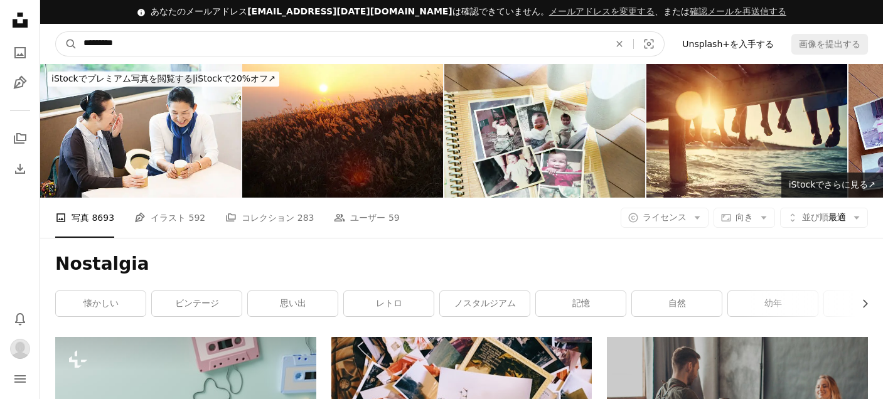
click at [142, 50] on input "*********" at bounding box center [341, 44] width 528 height 24
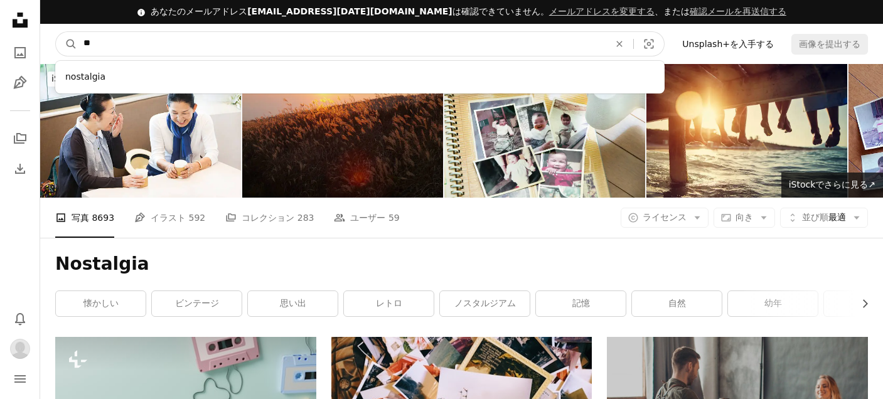
type input "*"
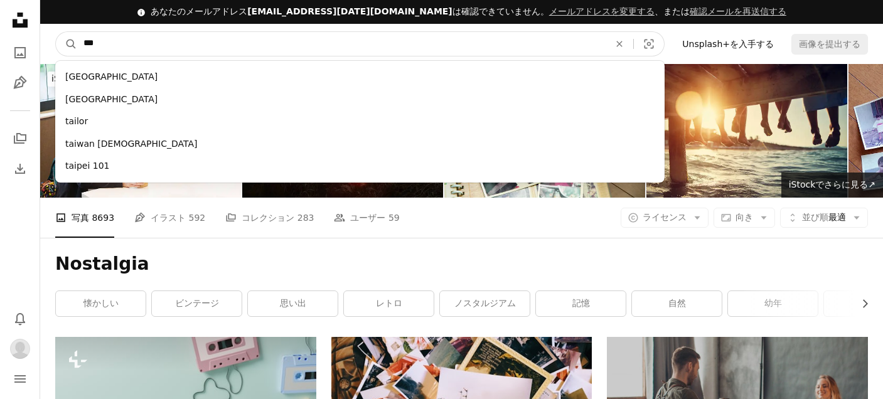
type input "****"
click button "A magnifying glass" at bounding box center [66, 44] width 21 height 24
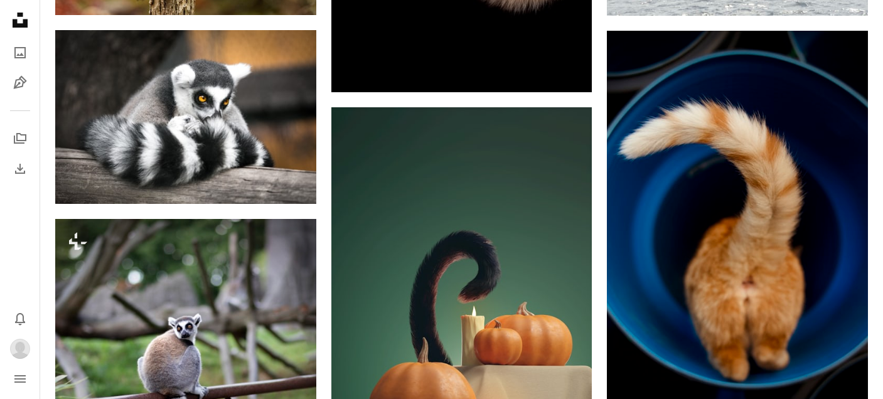
scroll to position [674, 0]
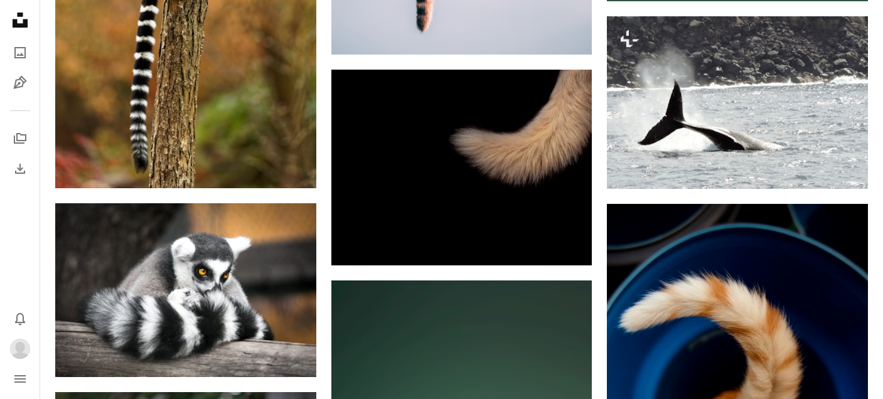
click at [20, 19] on icon "Unsplash logo Unsplash ホーム" at bounding box center [20, 20] width 25 height 25
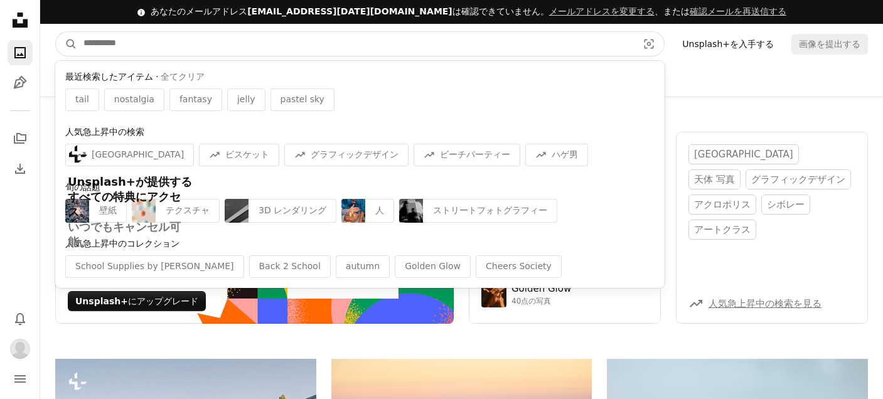
click at [200, 41] on input "サイト内でビジュアルを探す" at bounding box center [355, 44] width 557 height 24
paste input "****"
type input "****"
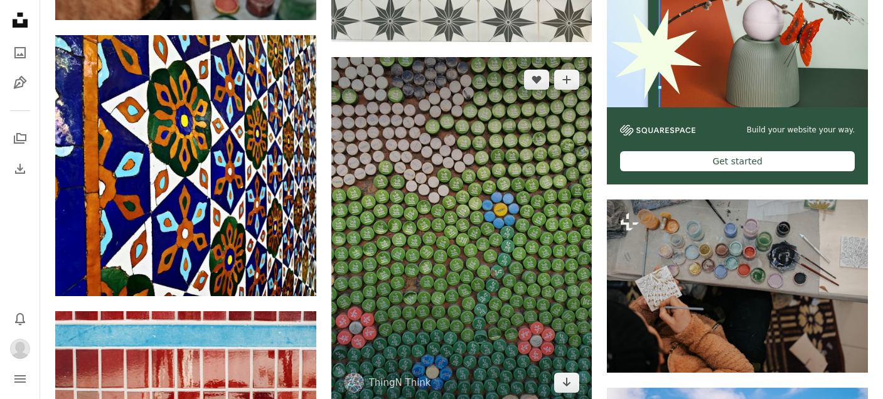
scroll to position [576, 0]
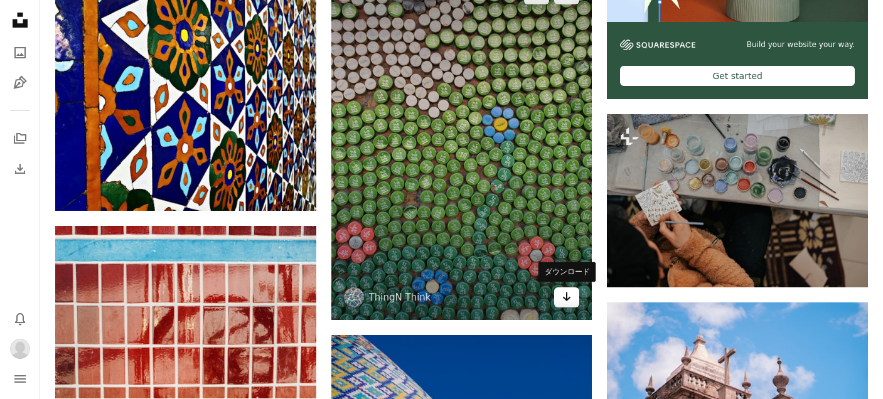
click at [560, 299] on link "Arrow pointing down" at bounding box center [566, 297] width 25 height 20
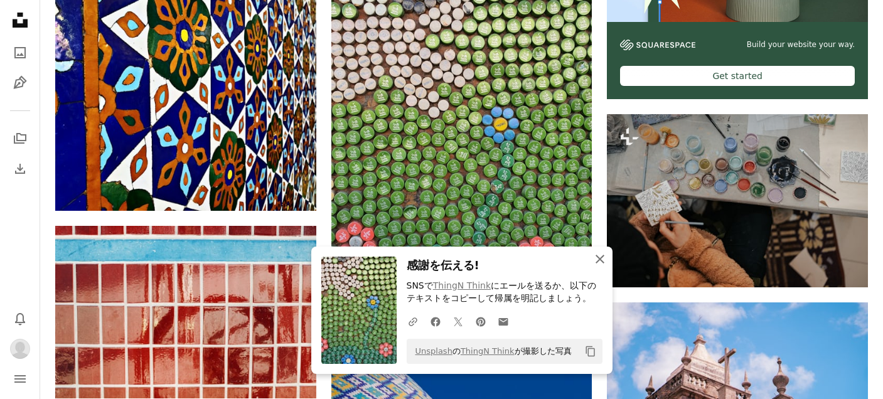
click at [599, 262] on icon "An X shape" at bounding box center [599, 259] width 15 height 15
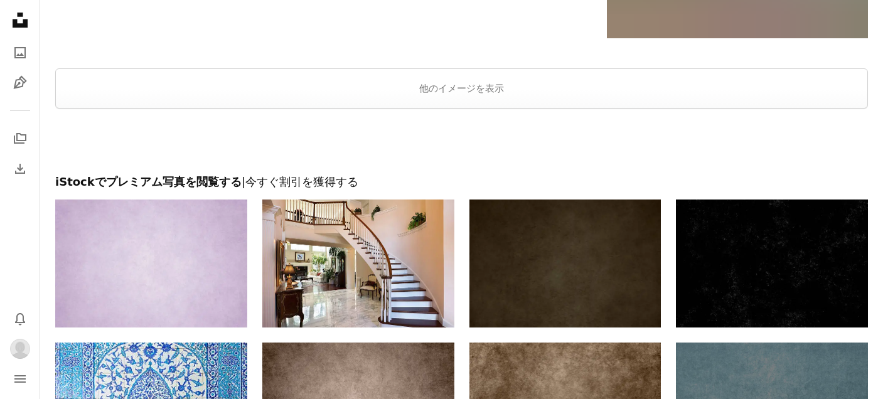
scroll to position [2149, 0]
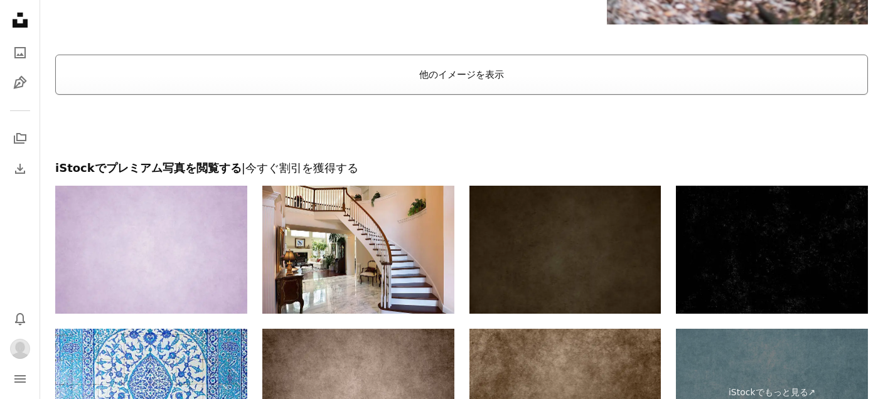
click at [466, 86] on button "他のイメージを表示" at bounding box center [461, 75] width 813 height 40
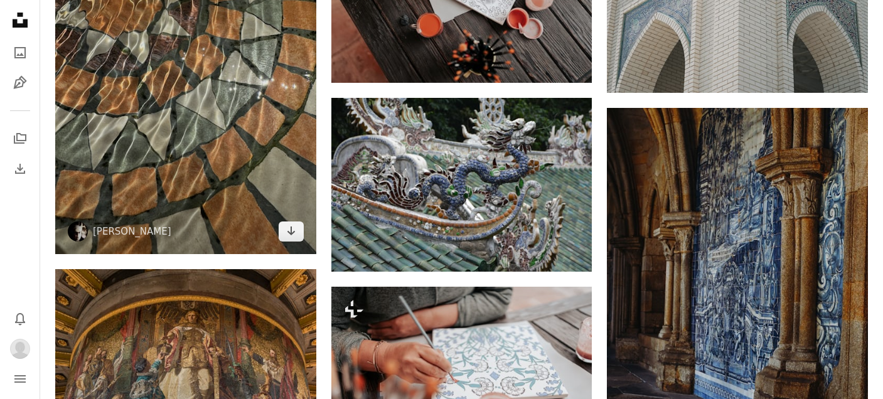
scroll to position [9883, 0]
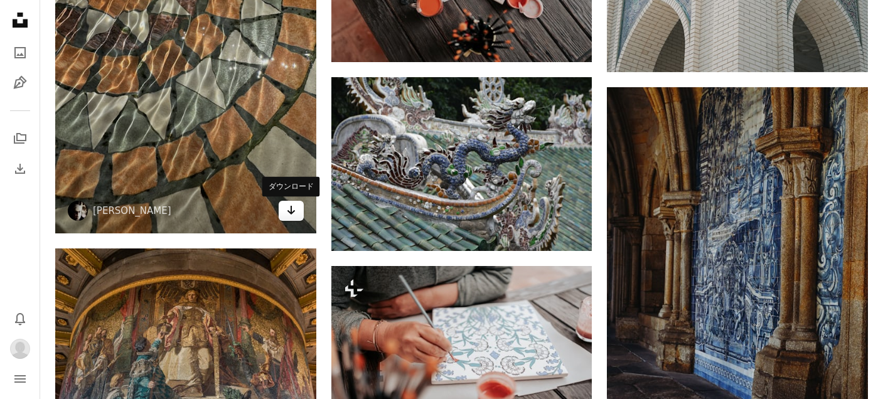
click at [292, 211] on icon "Arrow pointing down" at bounding box center [291, 210] width 10 height 15
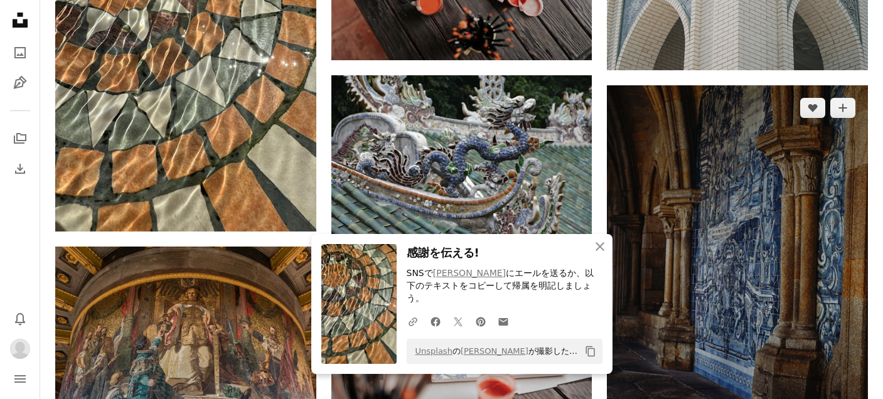
scroll to position [9904, 0]
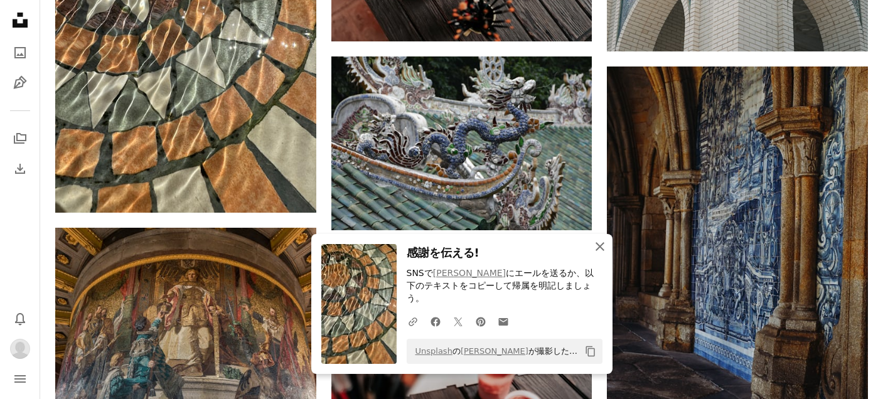
click at [593, 254] on icon "An X shape" at bounding box center [599, 246] width 15 height 15
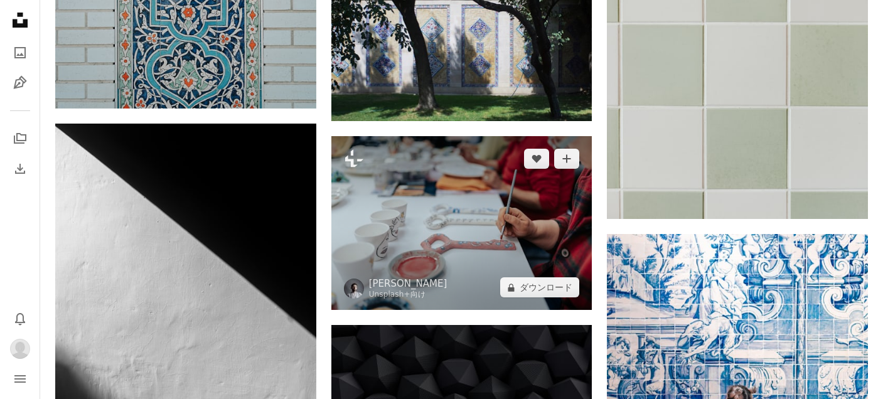
scroll to position [11889, 0]
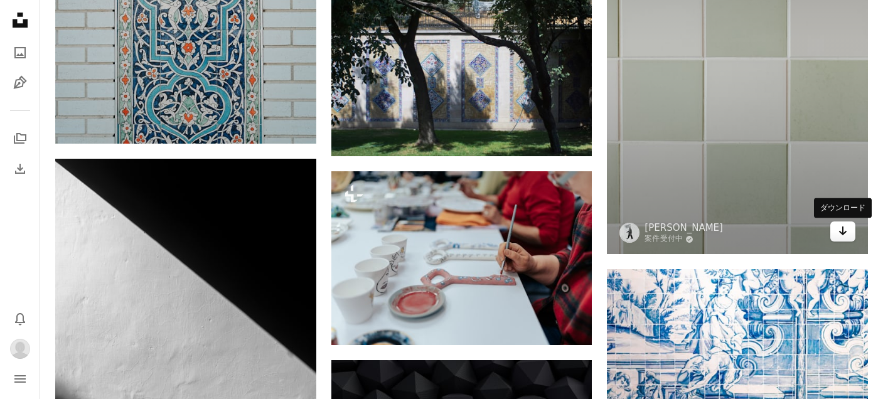
click at [841, 242] on link "Arrow pointing down" at bounding box center [842, 232] width 25 height 20
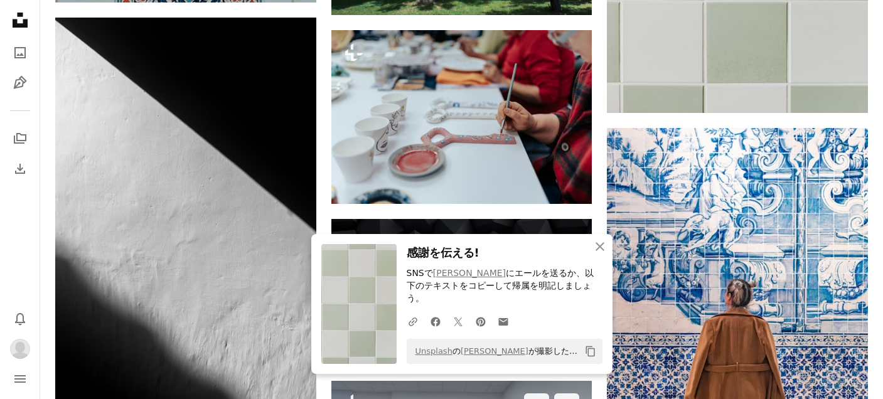
scroll to position [12204, 0]
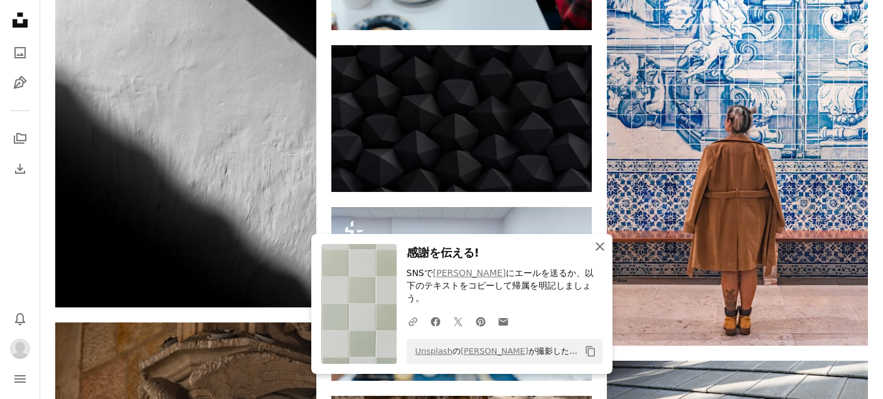
click at [601, 254] on icon "An X shape" at bounding box center [599, 246] width 15 height 15
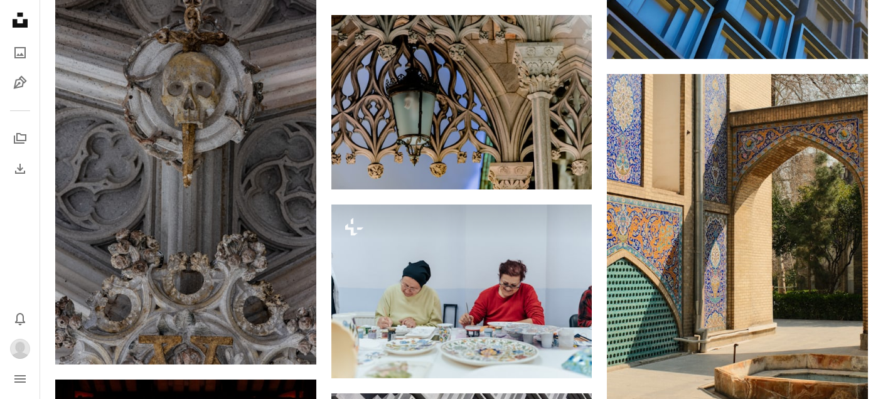
scroll to position [14562, 0]
